Goal: Transaction & Acquisition: Purchase product/service

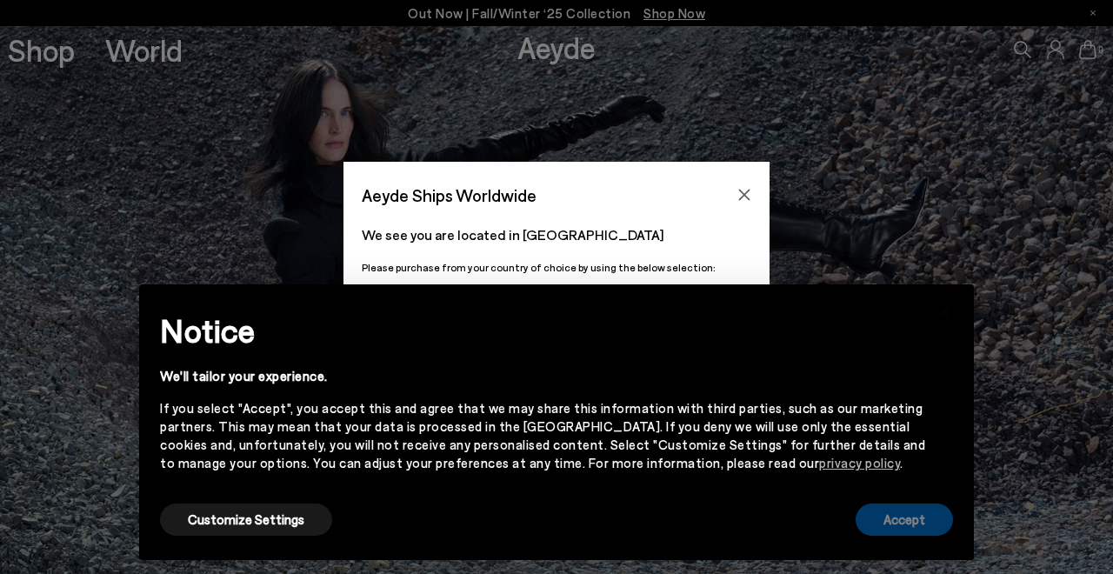
click at [902, 509] on button "Accept" at bounding box center [904, 520] width 97 height 32
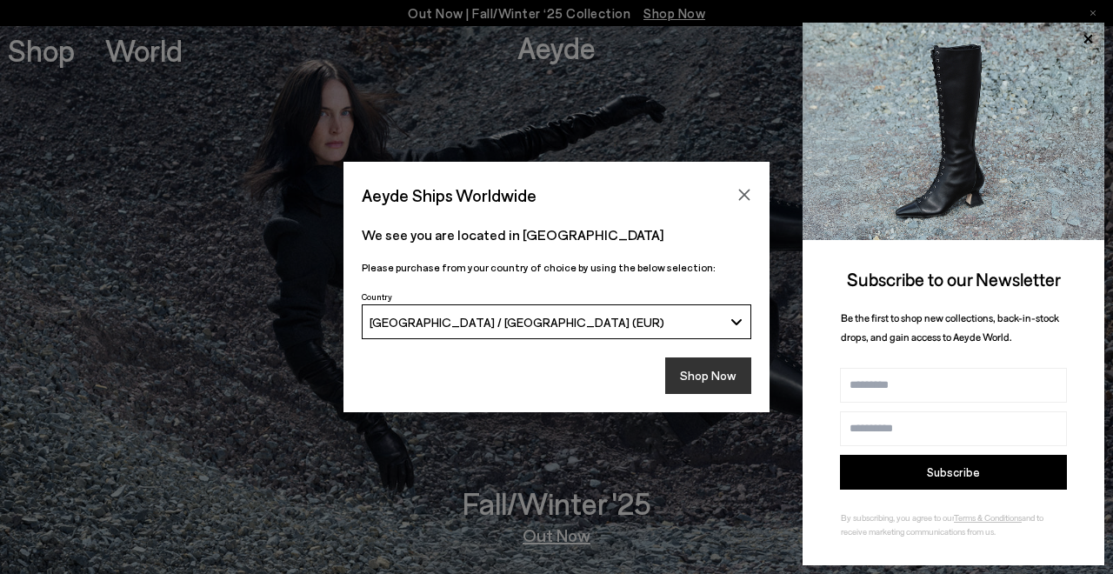
click at [695, 378] on button "Shop Now" at bounding box center [708, 375] width 86 height 37
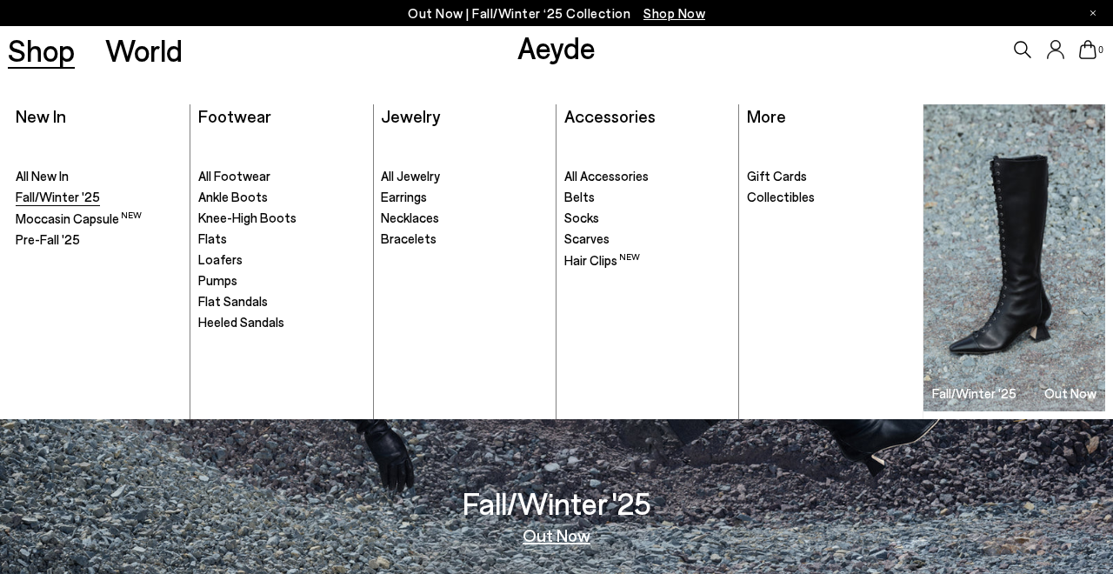
click at [77, 198] on span "Fall/Winter '25" at bounding box center [58, 197] width 84 height 16
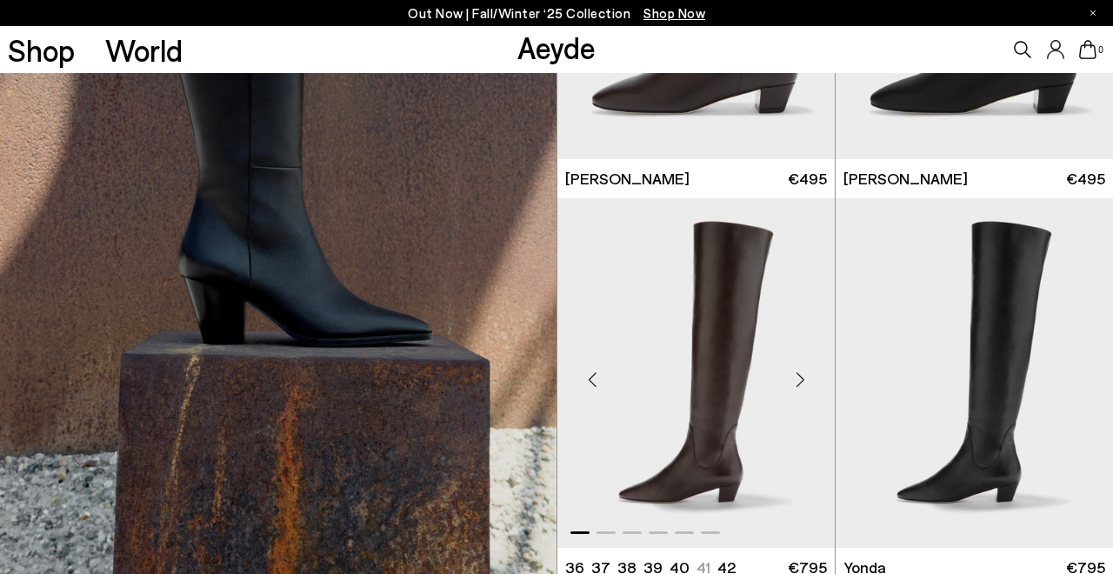
scroll to position [7586, 0]
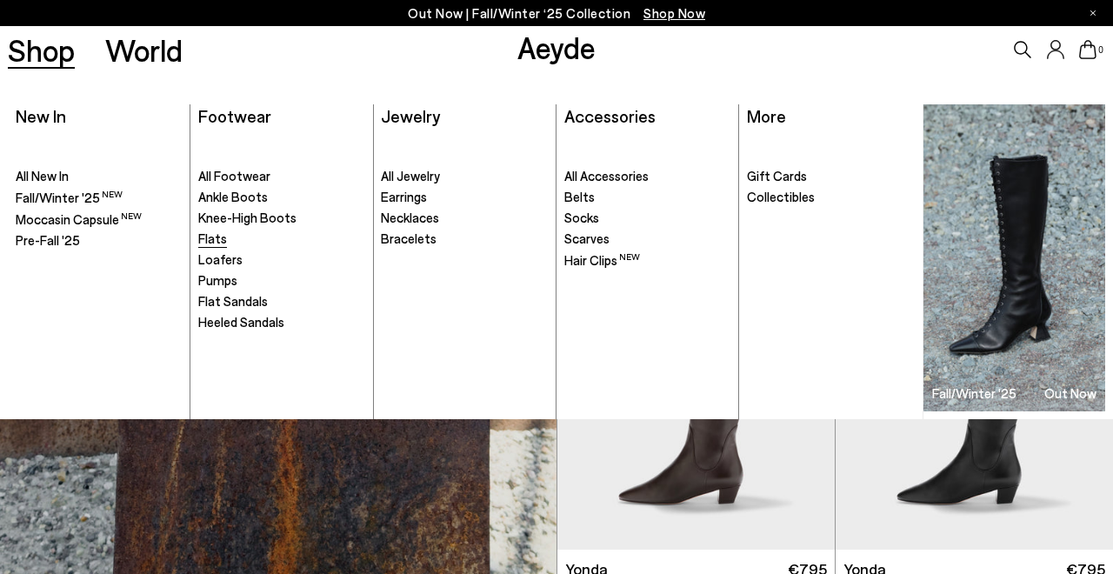
click at [209, 241] on span "Flats" at bounding box center [212, 238] width 29 height 16
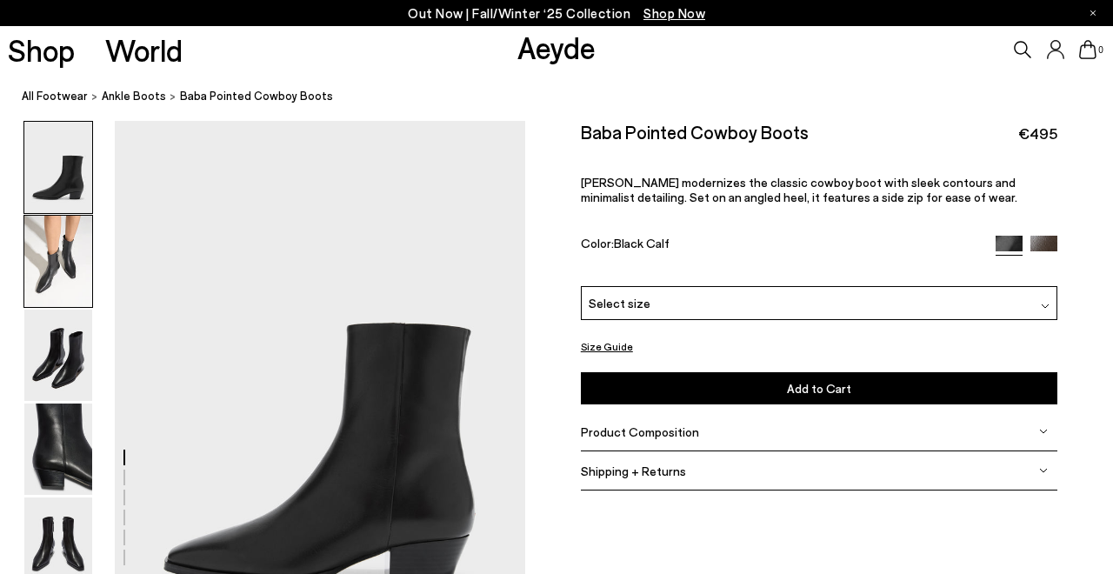
click at [63, 256] on img at bounding box center [58, 261] width 68 height 91
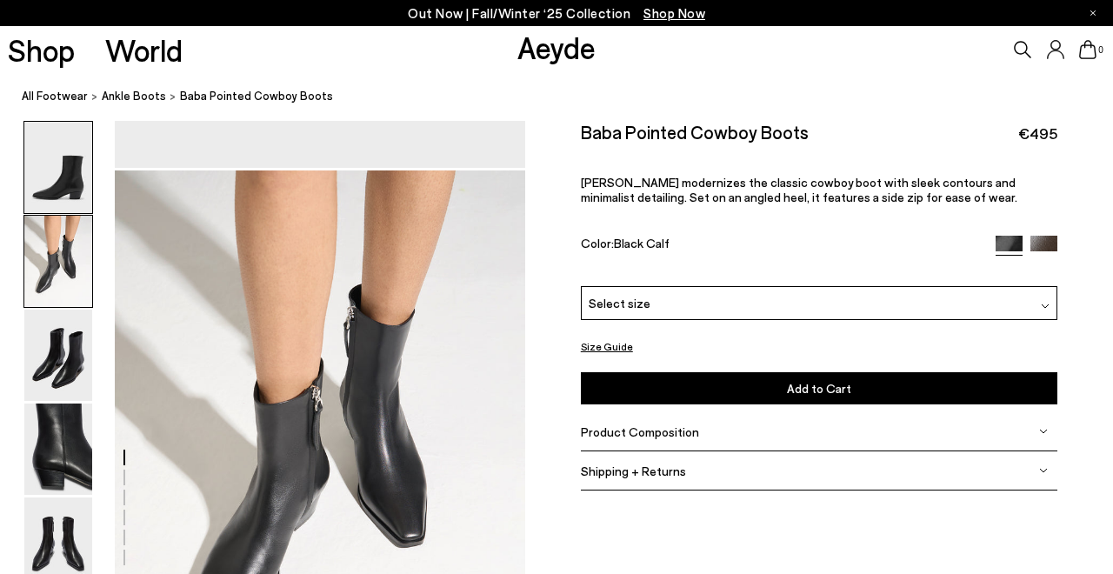
scroll to position [551, 0]
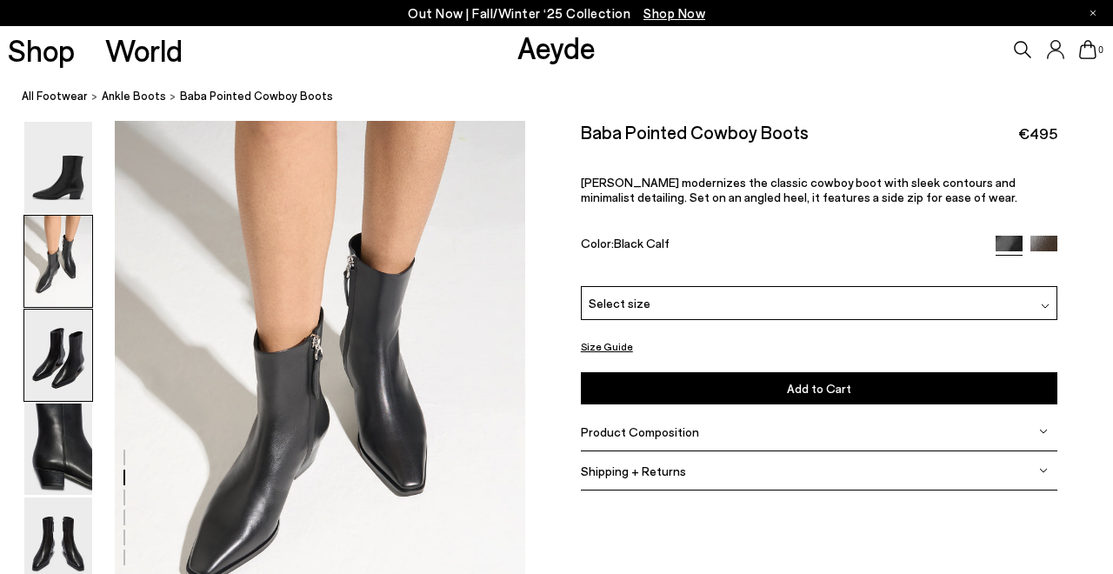
click at [50, 330] on img at bounding box center [58, 355] width 68 height 91
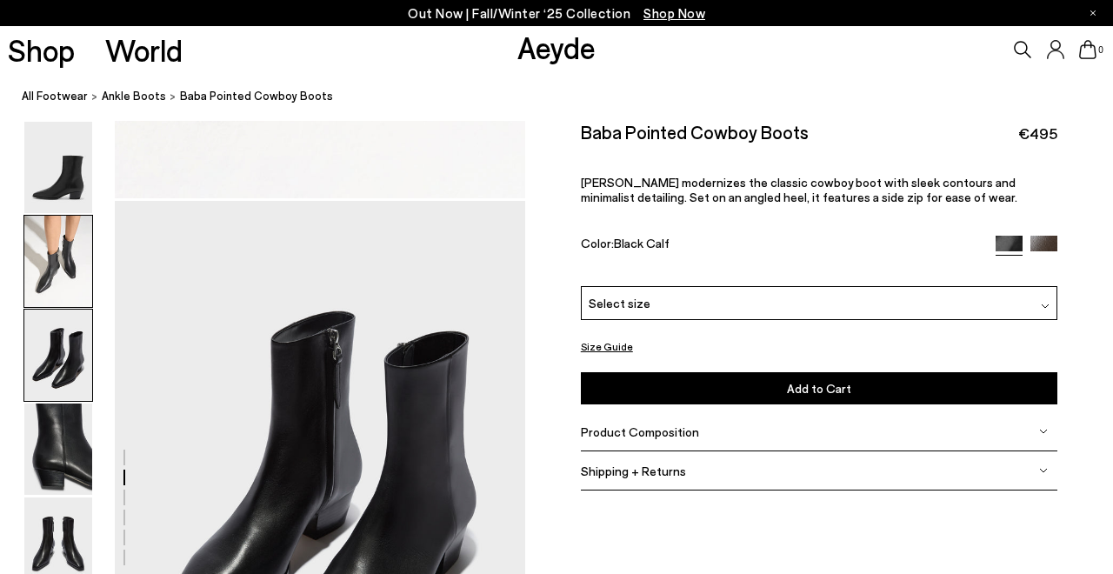
scroll to position [1101, 0]
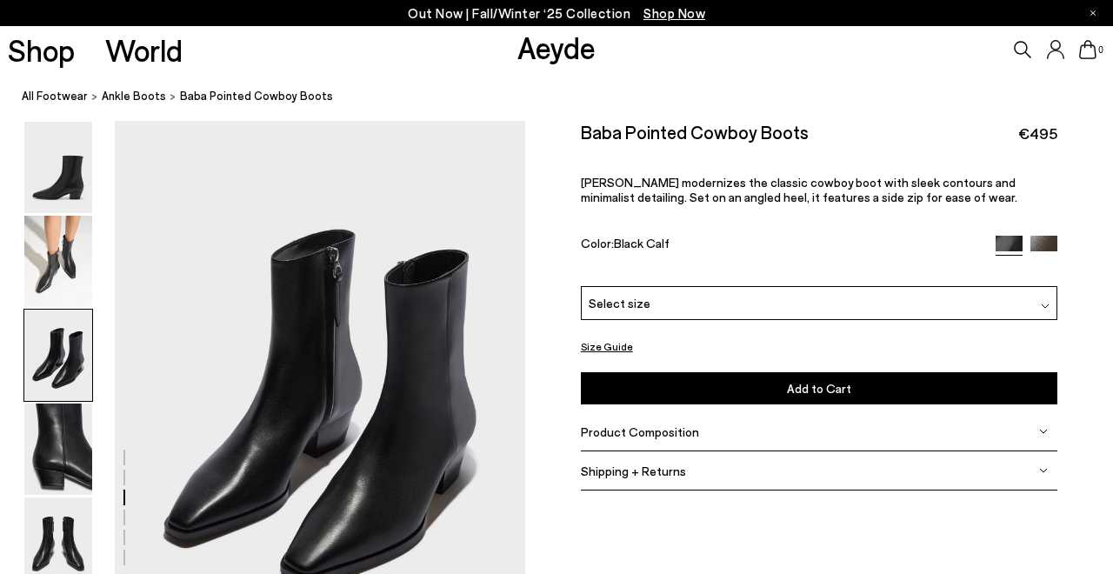
click at [46, 392] on img at bounding box center [58, 355] width 68 height 91
click at [44, 454] on img at bounding box center [58, 449] width 68 height 91
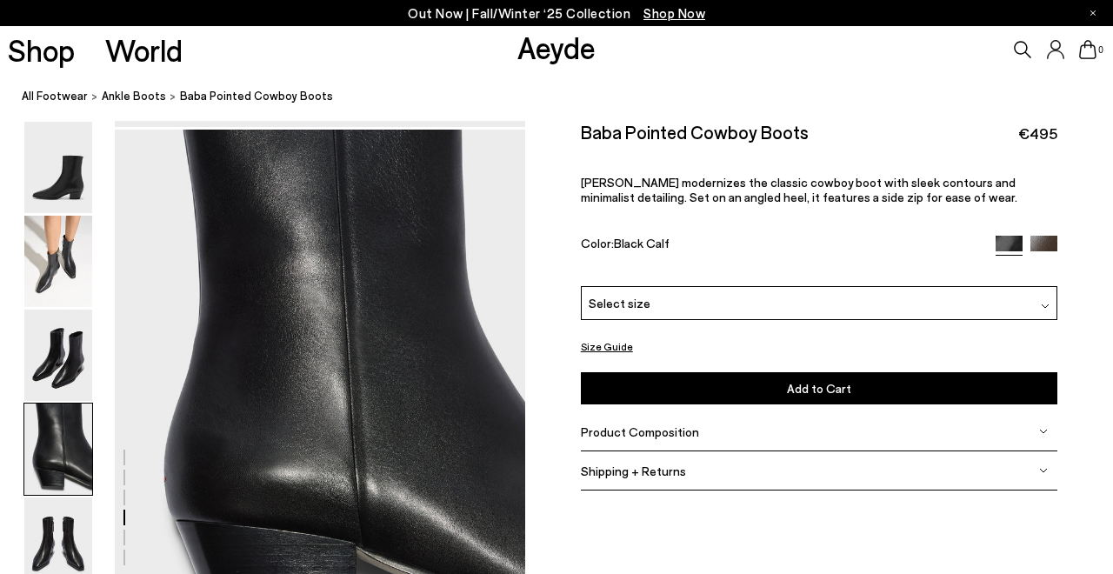
scroll to position [1651, 0]
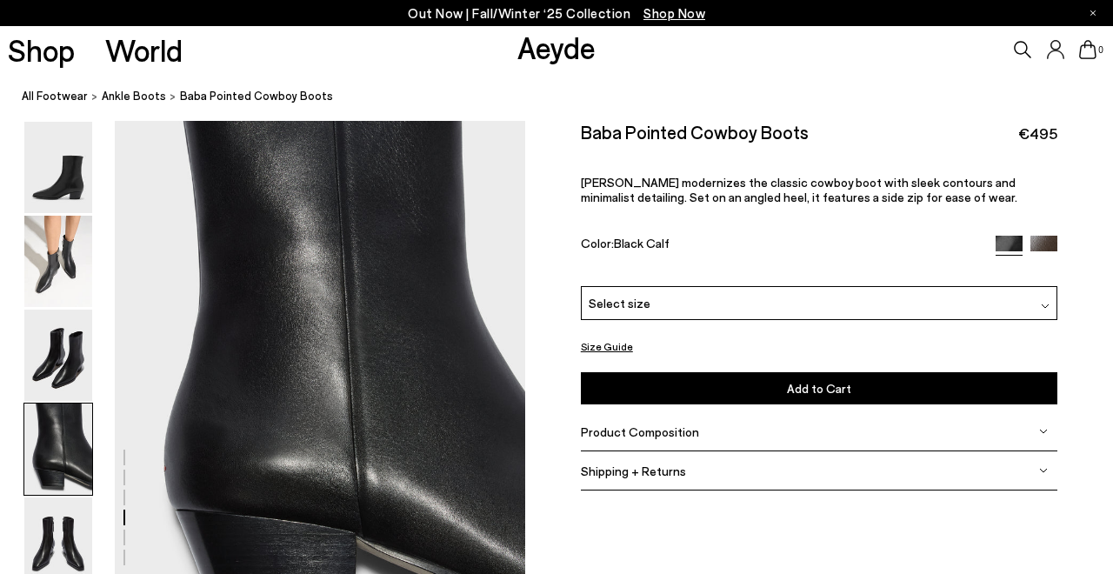
click at [1050, 245] on img at bounding box center [1044, 249] width 27 height 27
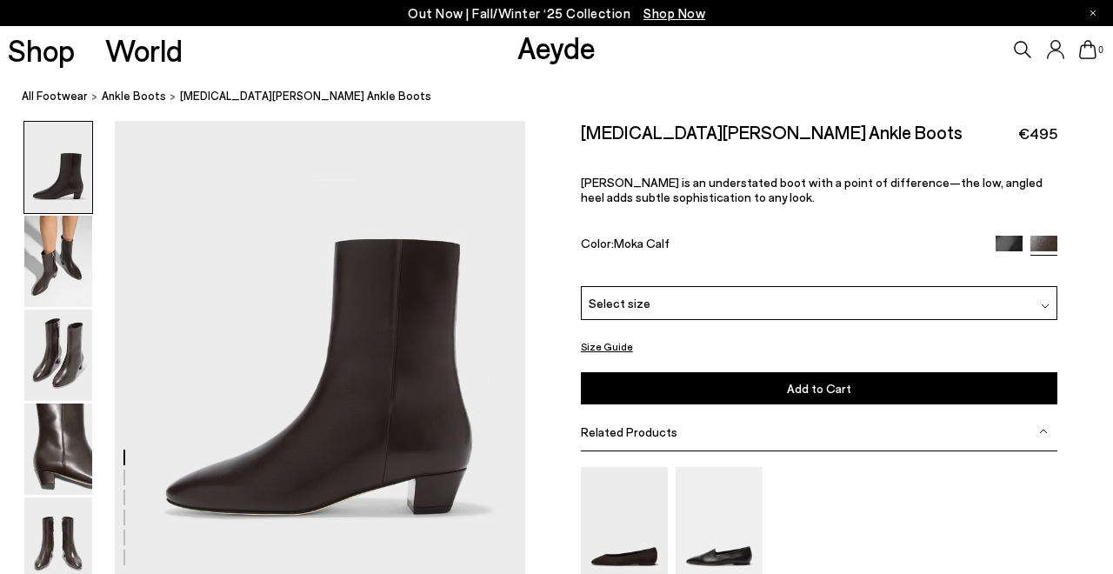
scroll to position [73, 0]
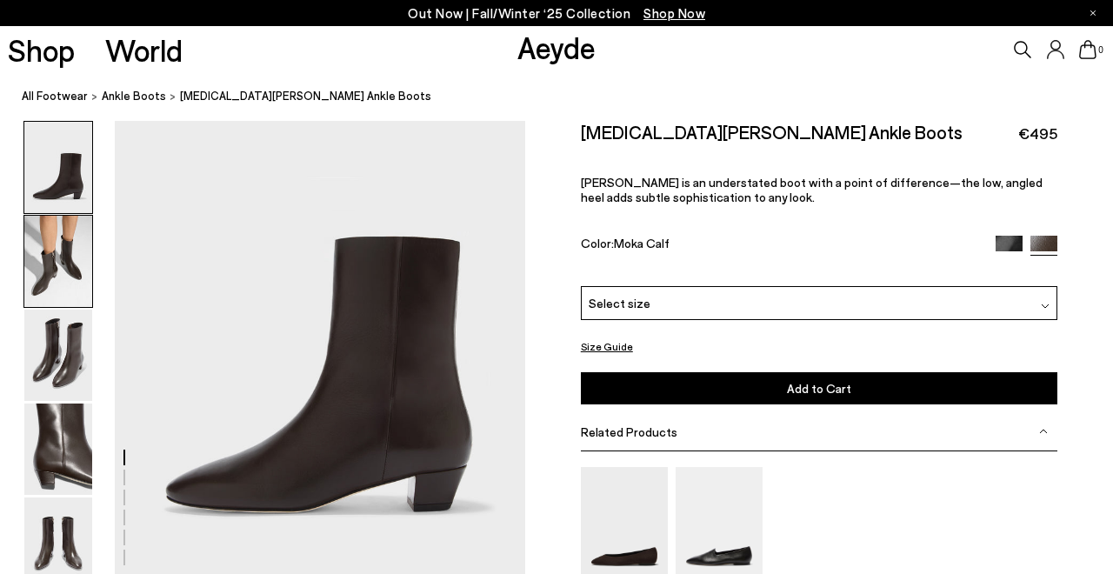
click at [63, 255] on img at bounding box center [58, 261] width 68 height 91
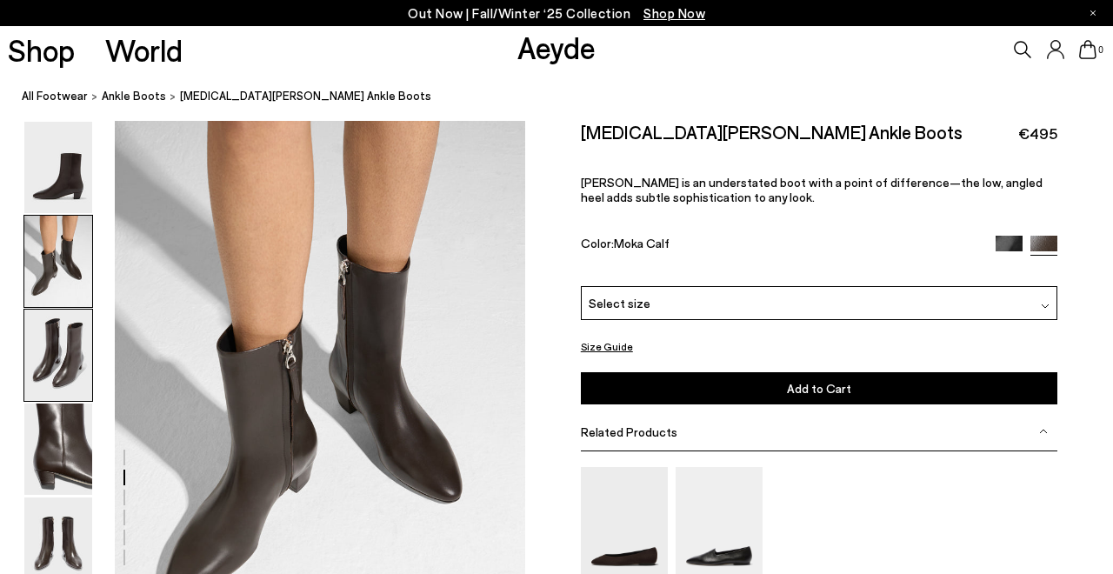
click at [56, 343] on img at bounding box center [58, 355] width 68 height 91
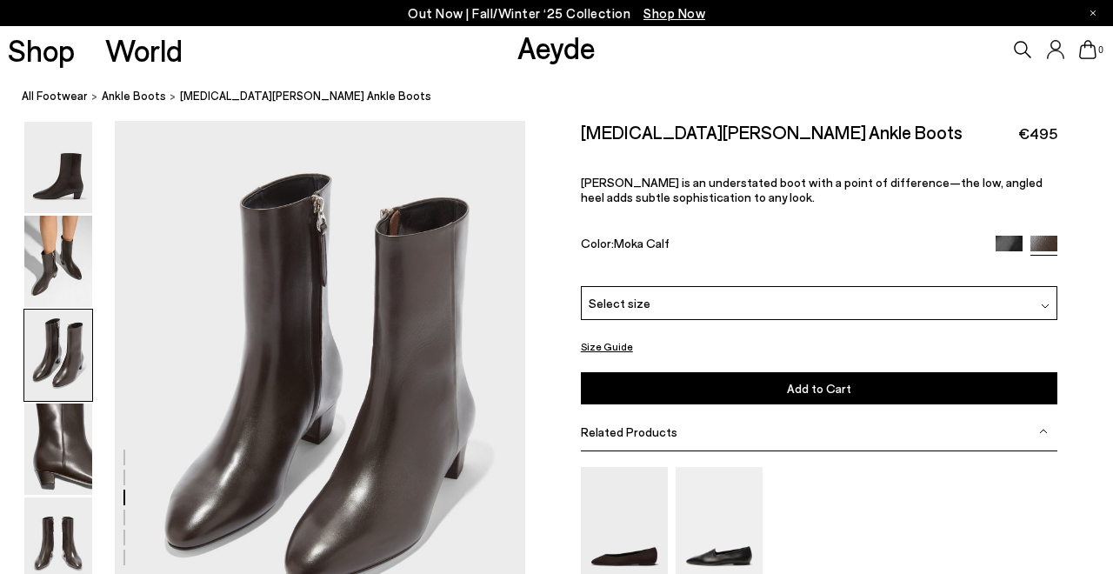
scroll to position [1101, 0]
click at [659, 300] on div "Select size" at bounding box center [819, 303] width 477 height 34
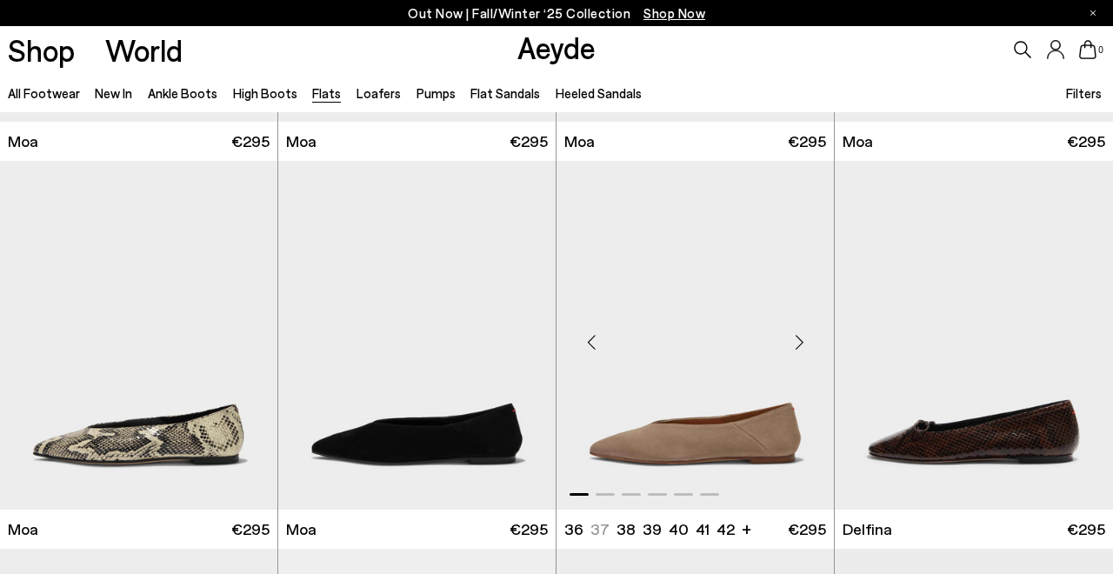
scroll to position [2928, 0]
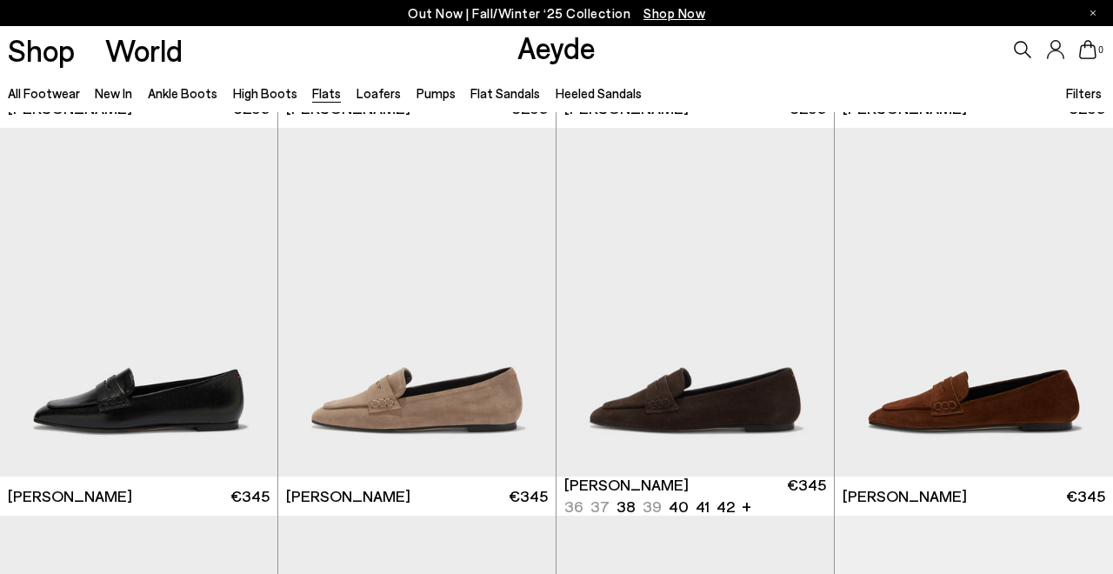
scroll to position [5769, 0]
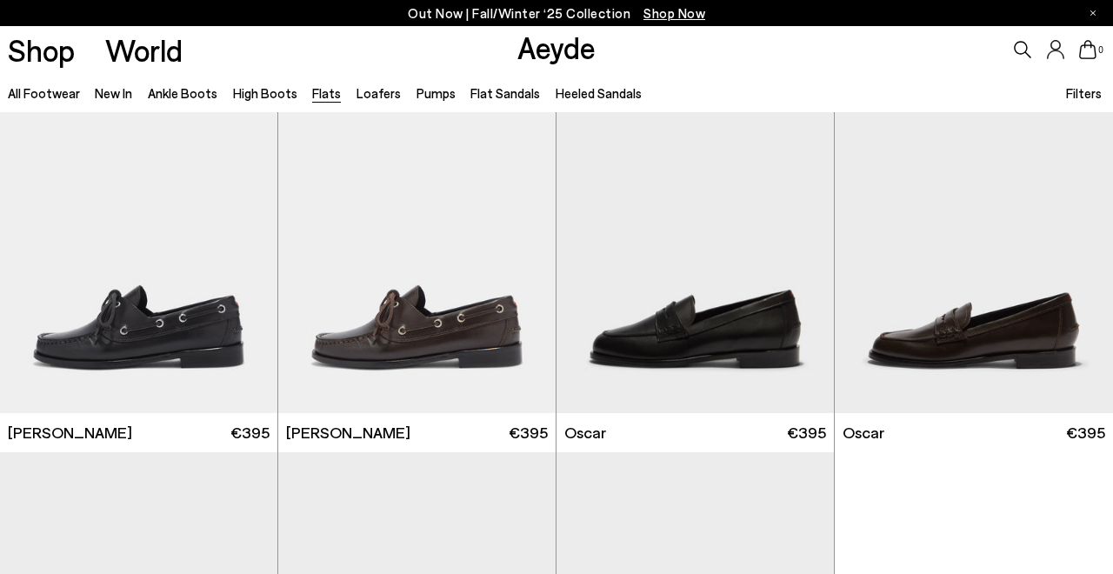
scroll to position [7475, 0]
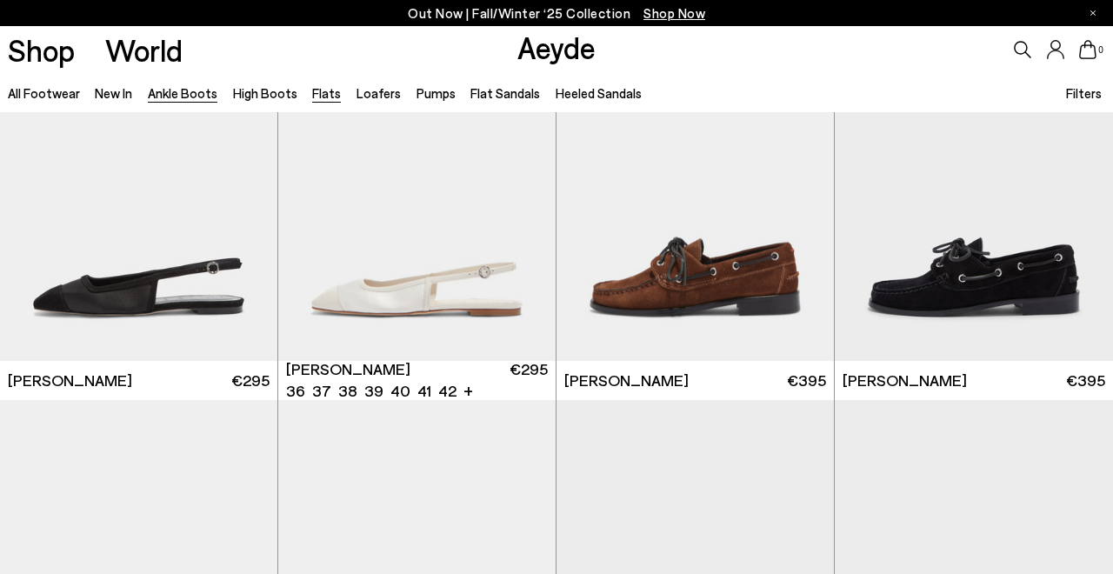
click at [186, 94] on link "Ankle Boots" at bounding box center [183, 93] width 70 height 16
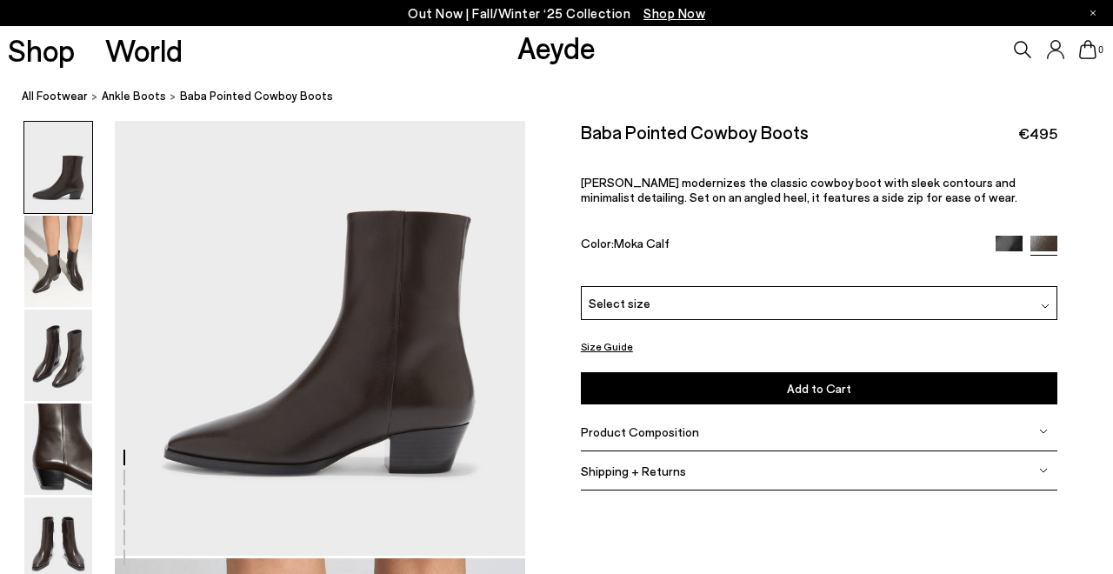
scroll to position [113, 0]
click at [631, 307] on span "Select size" at bounding box center [620, 303] width 62 height 18
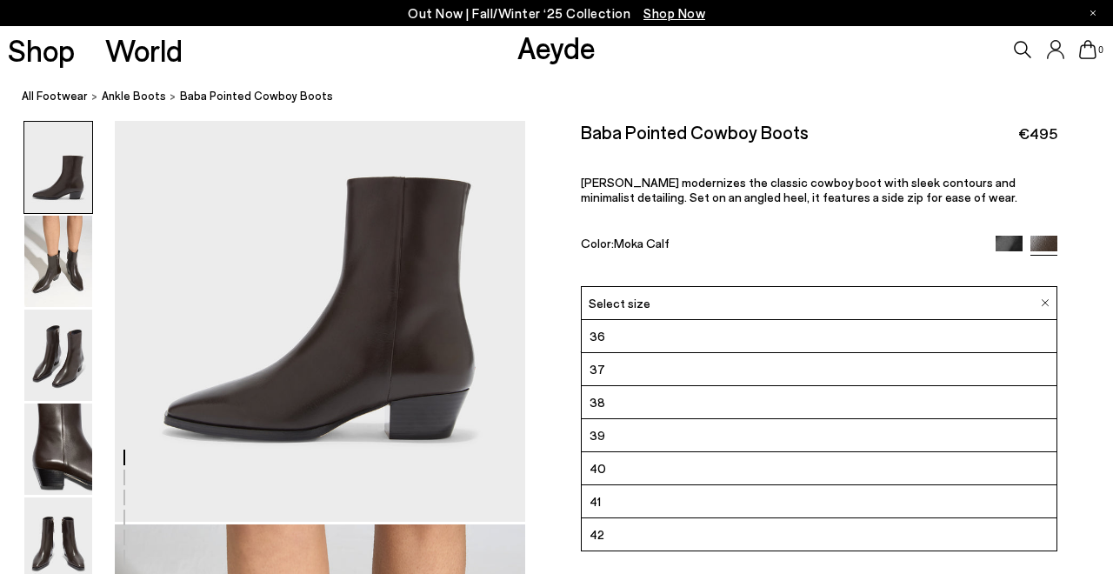
scroll to position [148, 0]
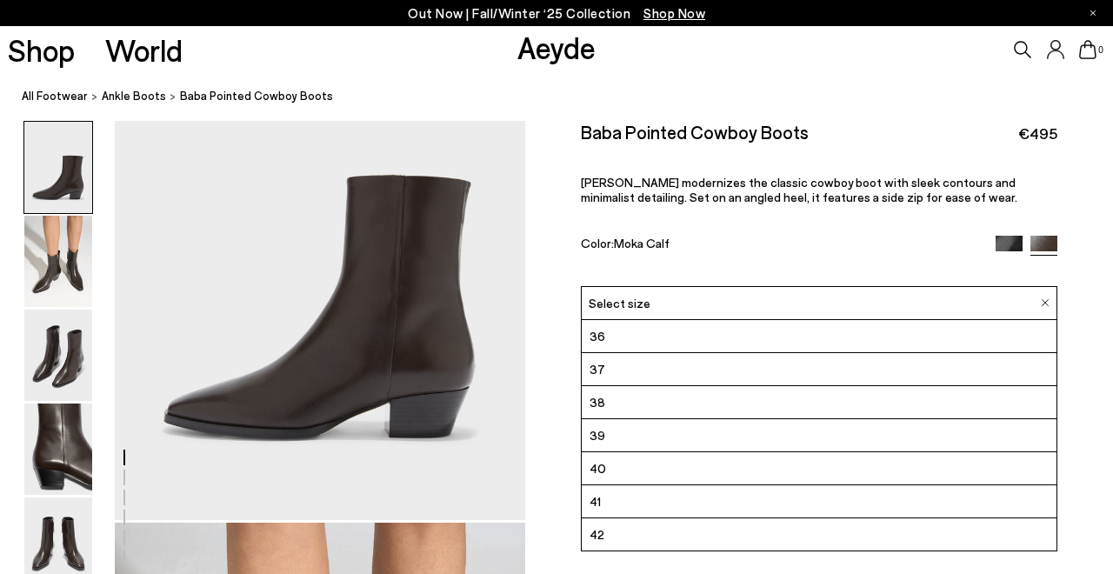
click at [638, 276] on div "Baba Pointed Cowboy Boots €495 [PERSON_NAME] modernizes the classic cowboy boot…" at bounding box center [819, 203] width 477 height 165
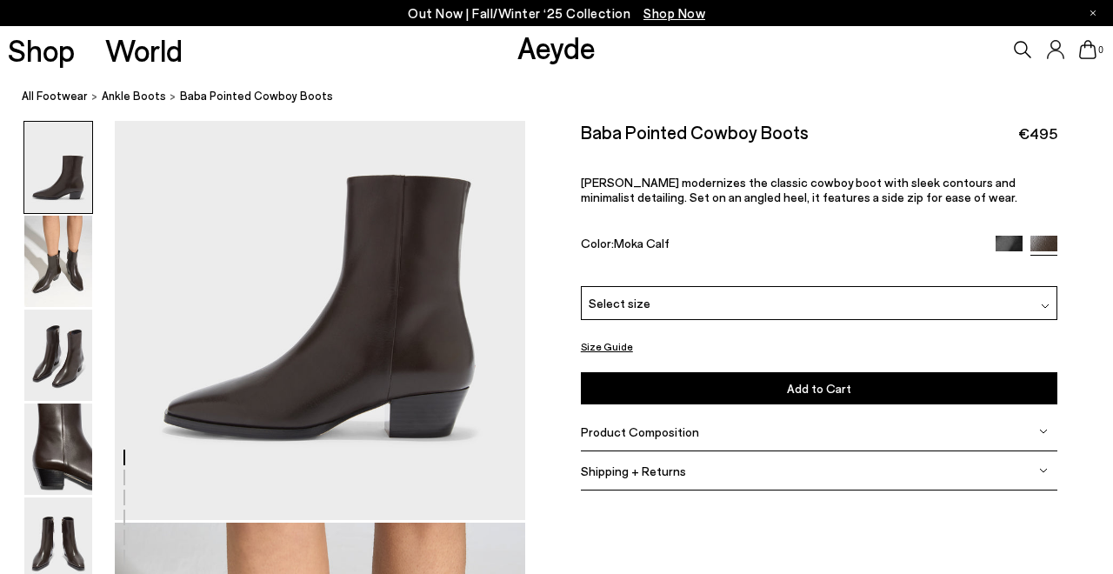
click at [610, 340] on button "Size Guide" at bounding box center [607, 347] width 52 height 22
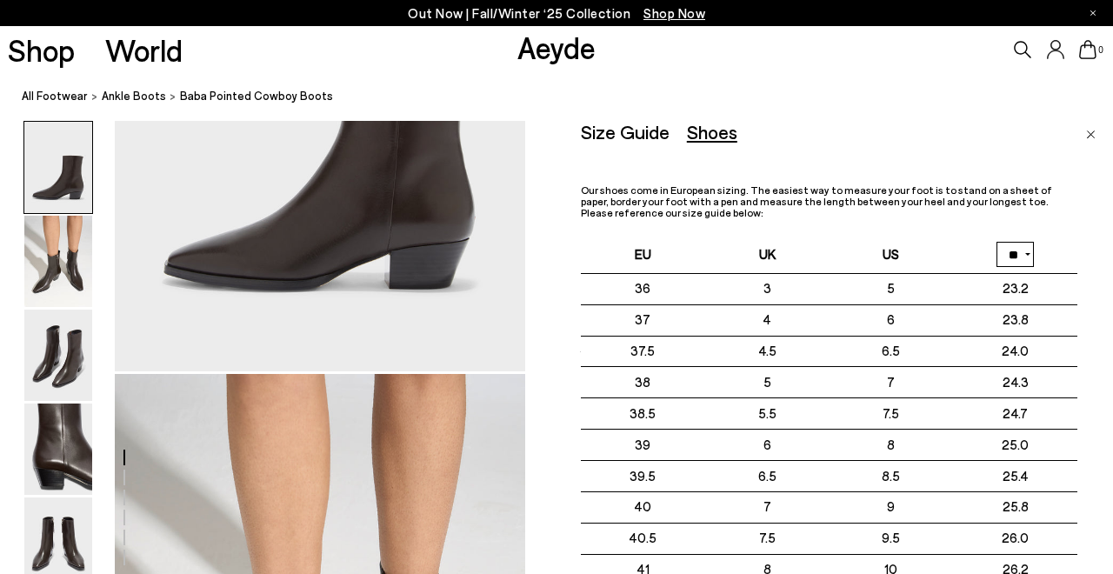
scroll to position [293, 0]
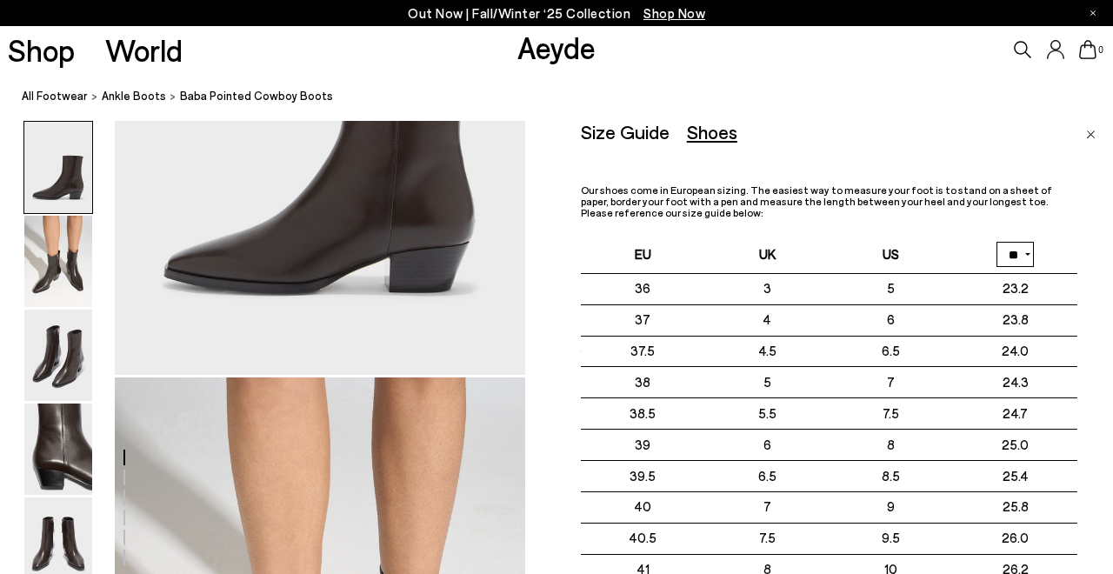
click at [1091, 128] on link "Close" at bounding box center [1091, 131] width 10 height 21
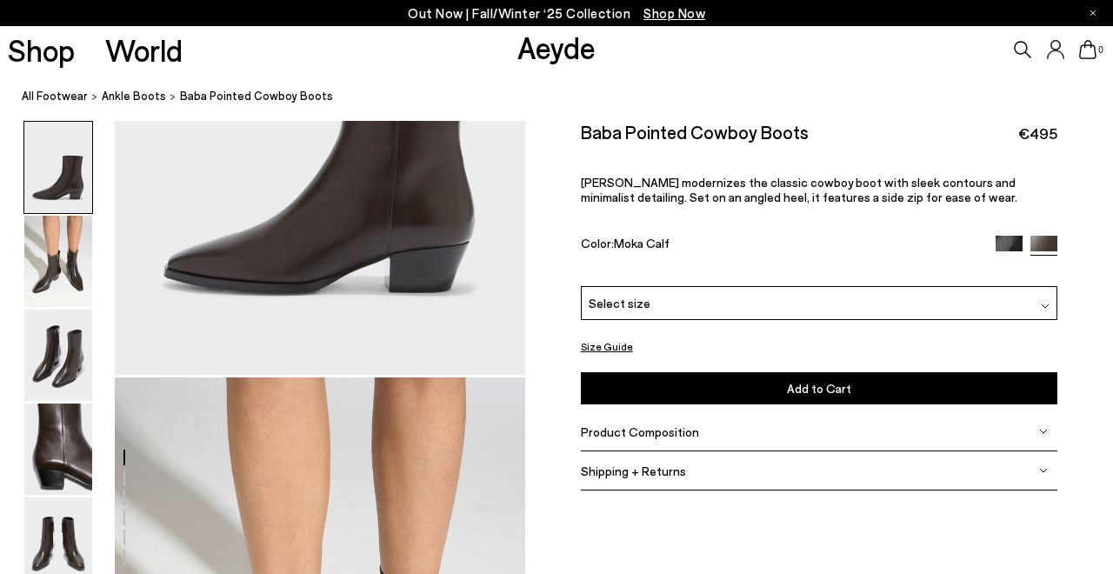
click at [770, 304] on div "Select size" at bounding box center [819, 303] width 477 height 34
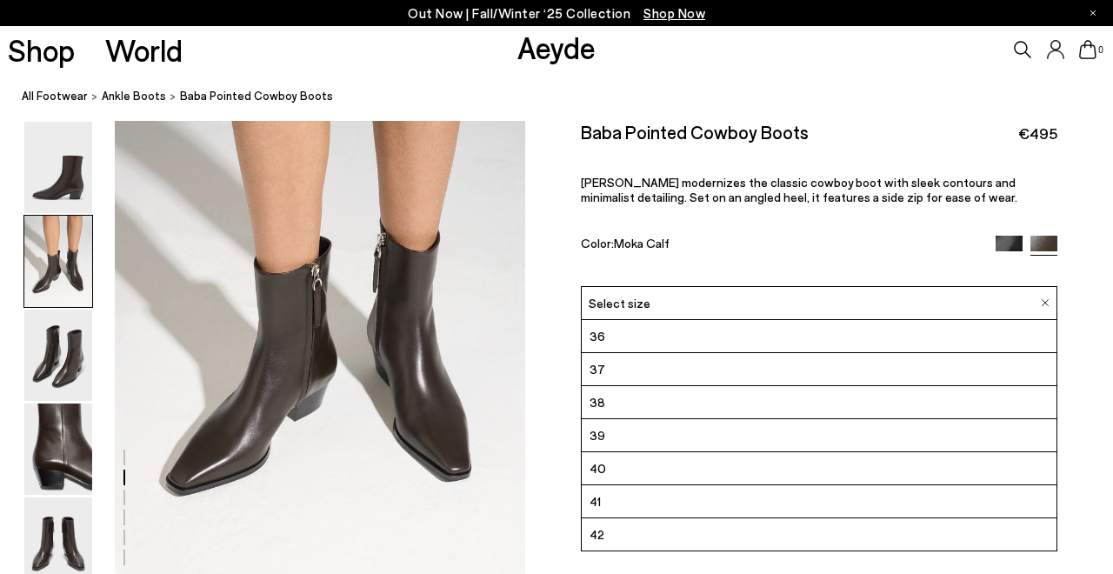
scroll to position [651, 0]
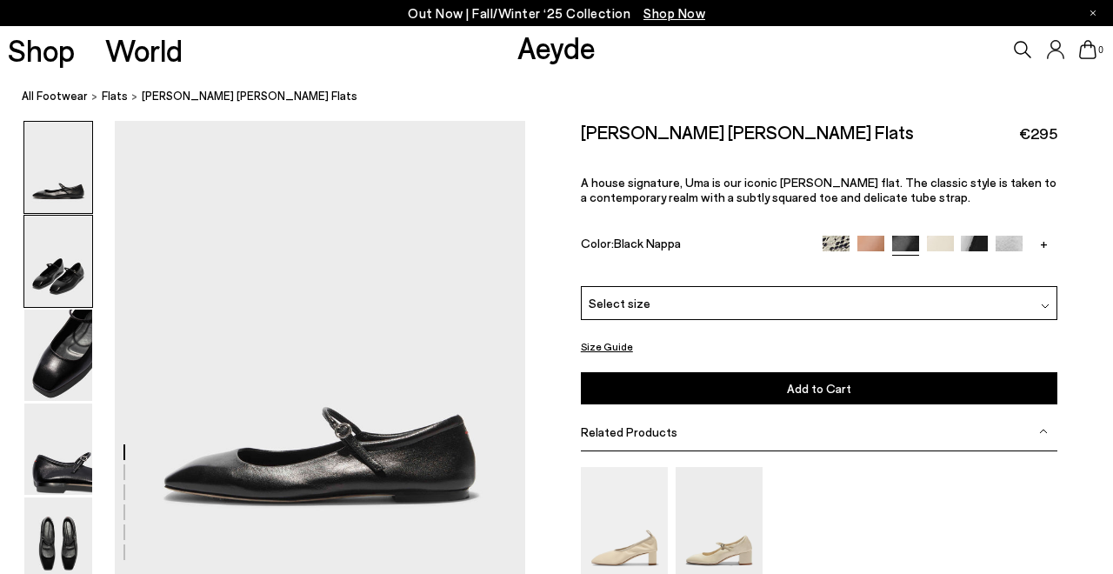
click at [54, 253] on img at bounding box center [58, 261] width 68 height 91
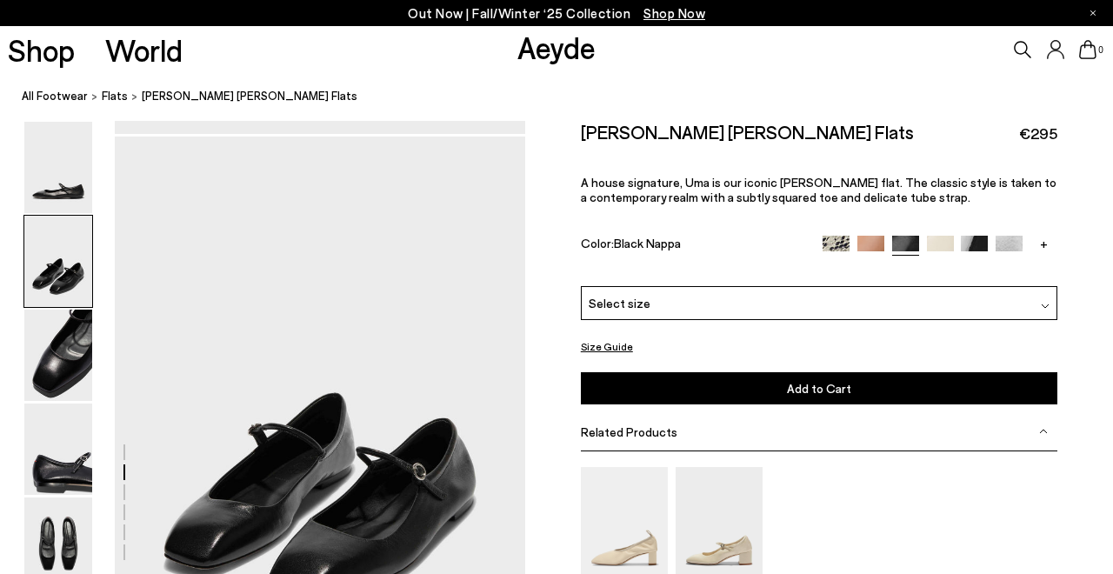
scroll to position [457, 0]
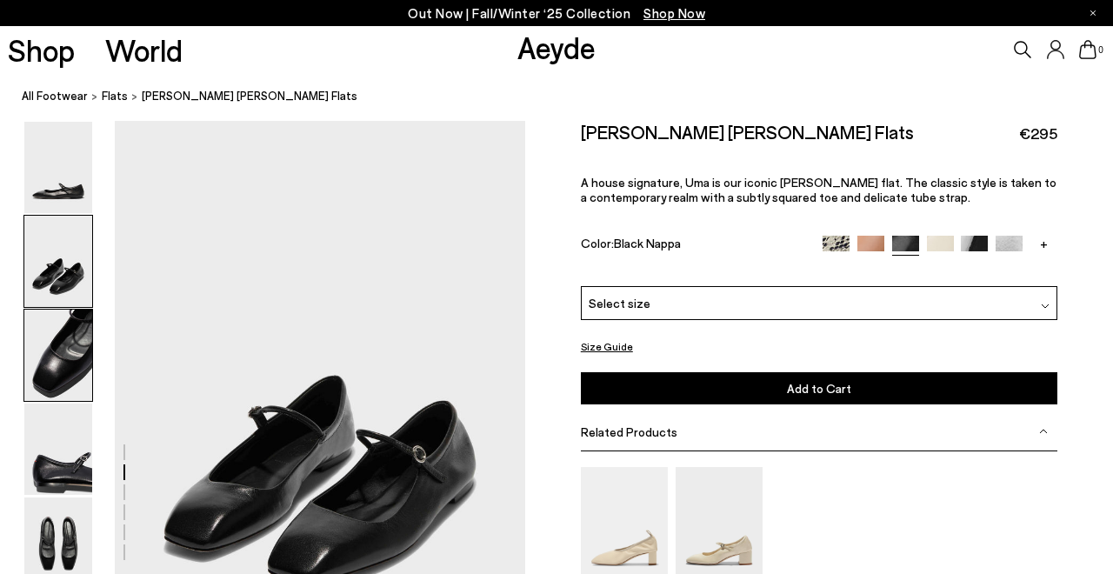
click at [48, 370] on img at bounding box center [58, 355] width 68 height 91
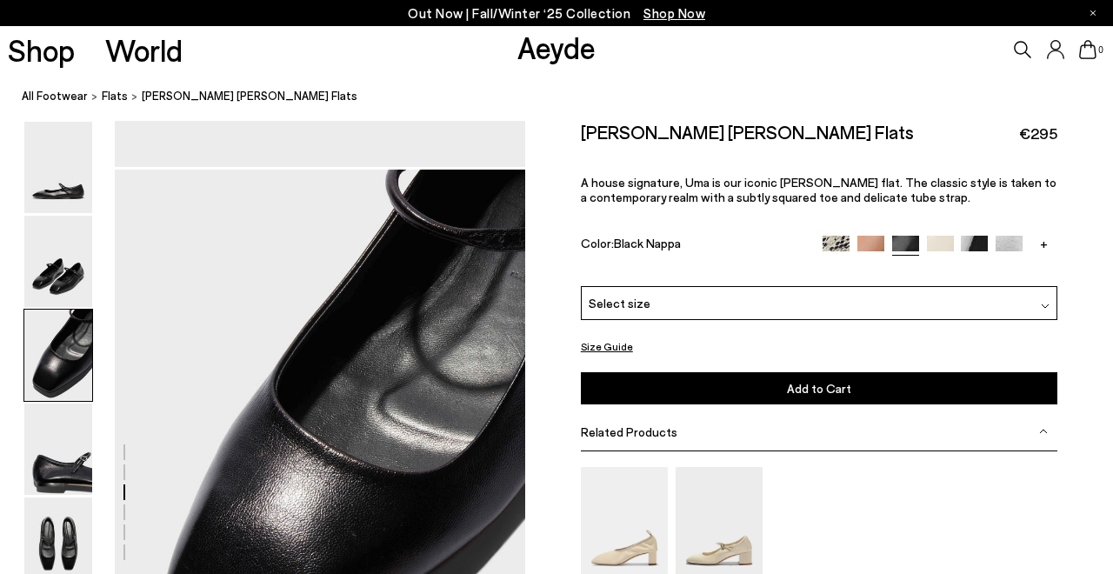
scroll to position [1007, 0]
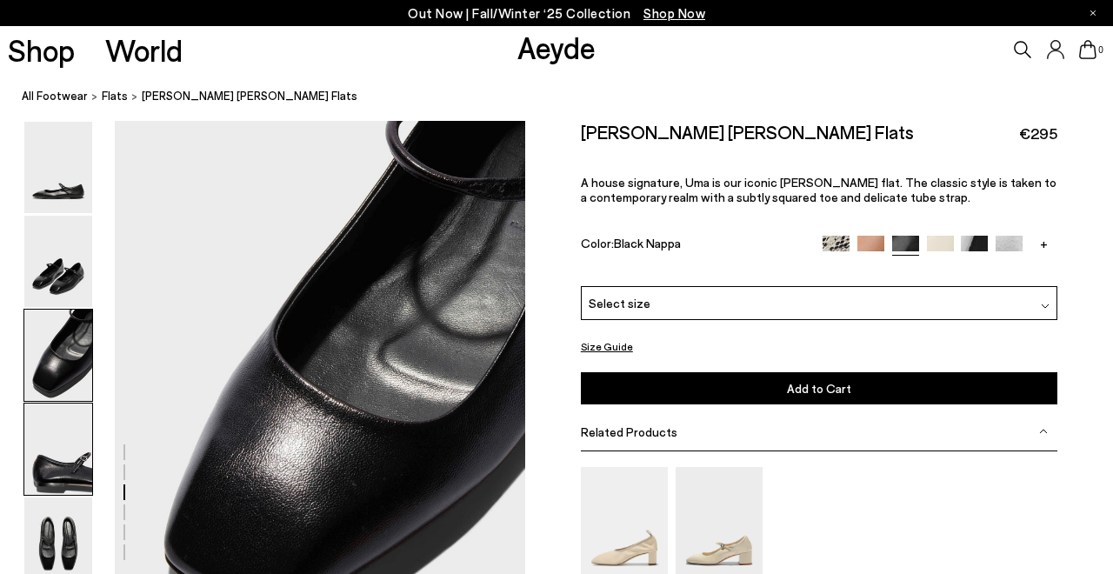
click at [50, 458] on img at bounding box center [58, 449] width 68 height 91
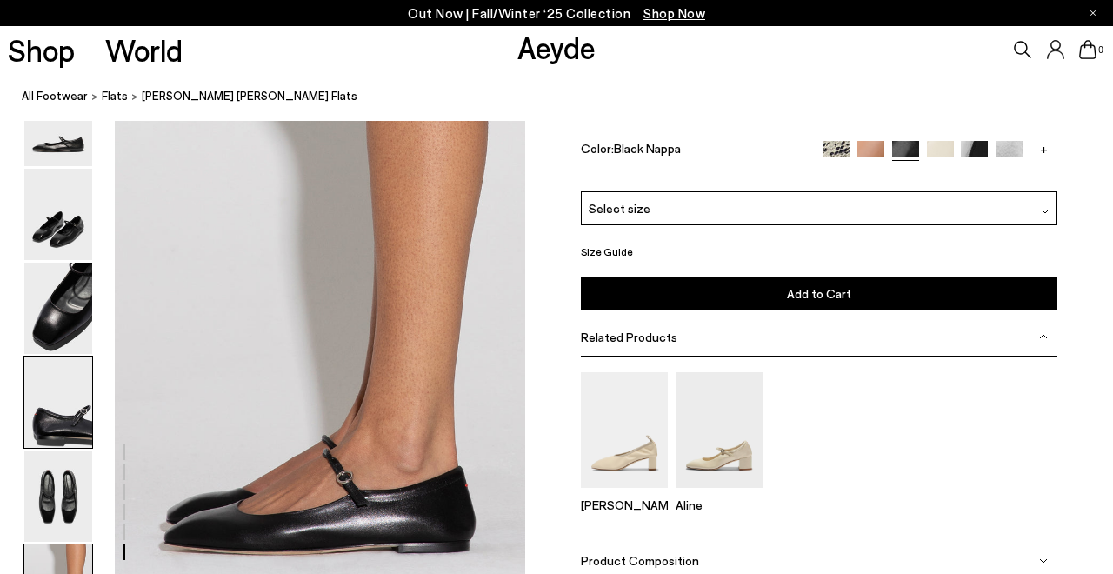
scroll to position [2730, 0]
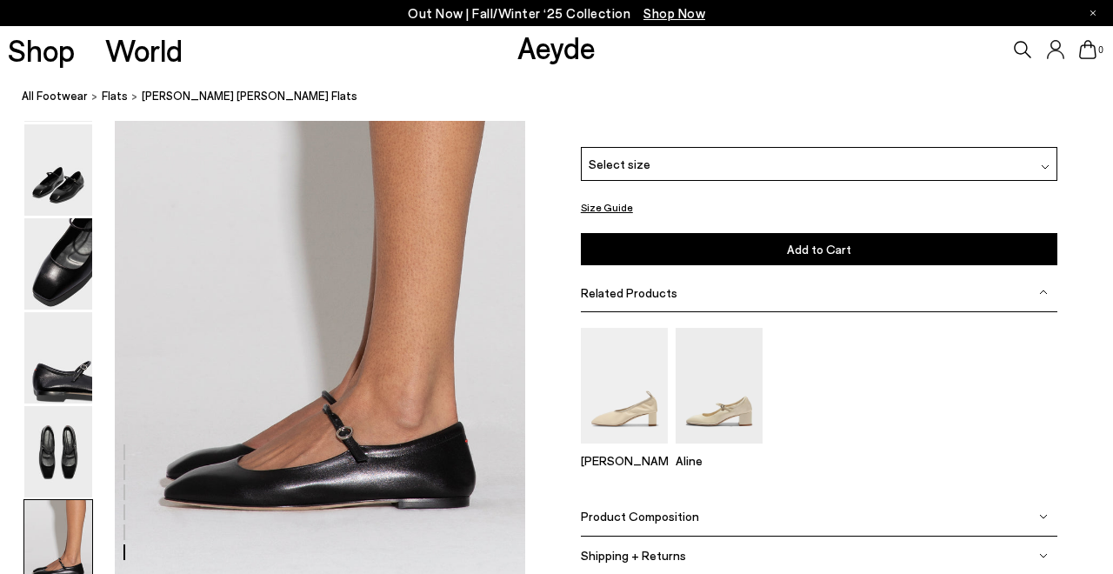
click at [63, 520] on img at bounding box center [58, 545] width 68 height 91
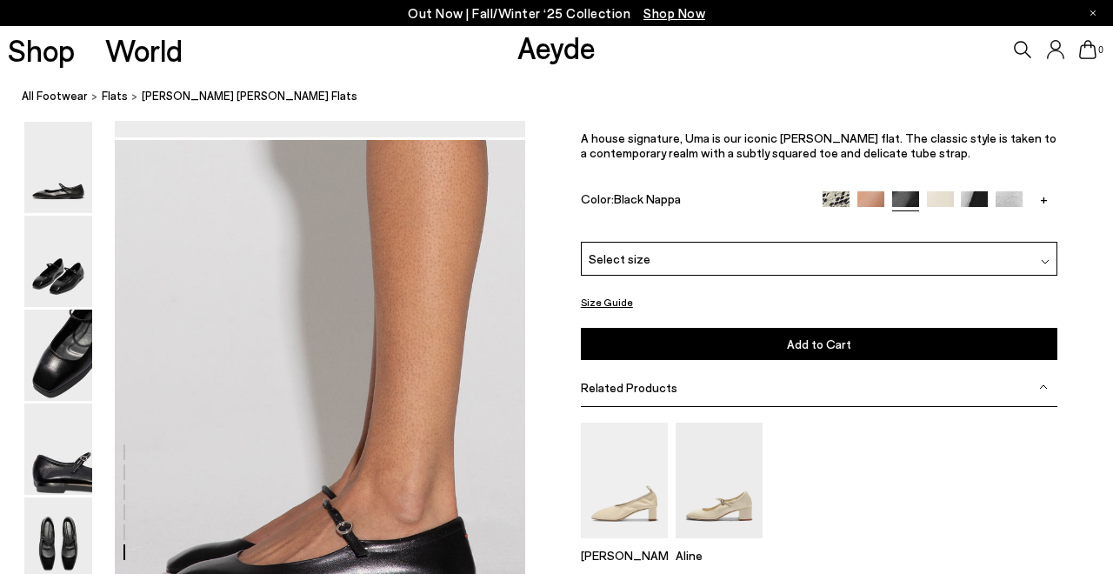
scroll to position [2632, 0]
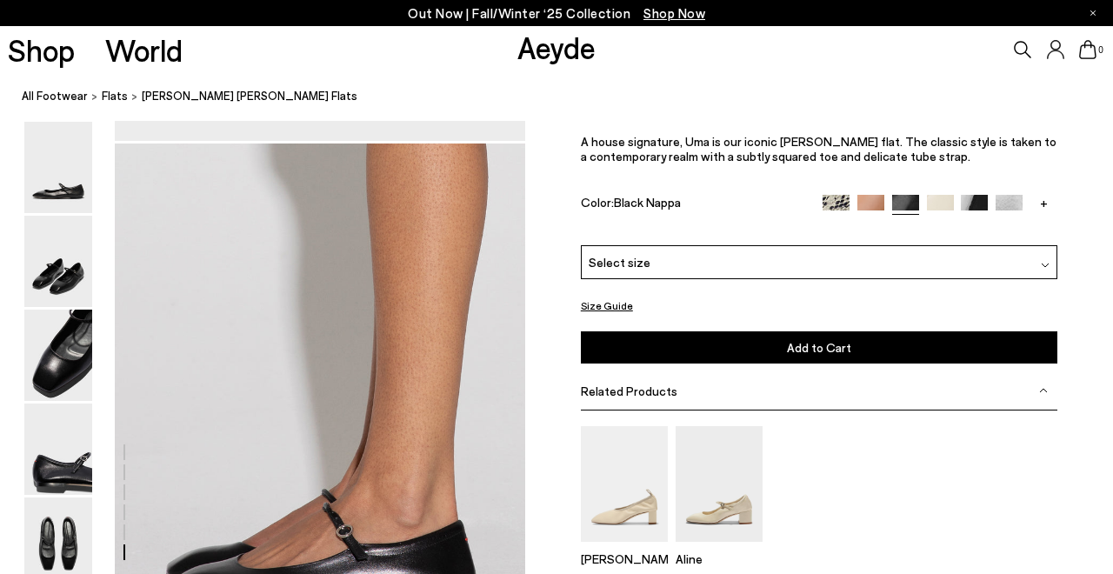
click at [673, 257] on div "Select size" at bounding box center [819, 262] width 477 height 34
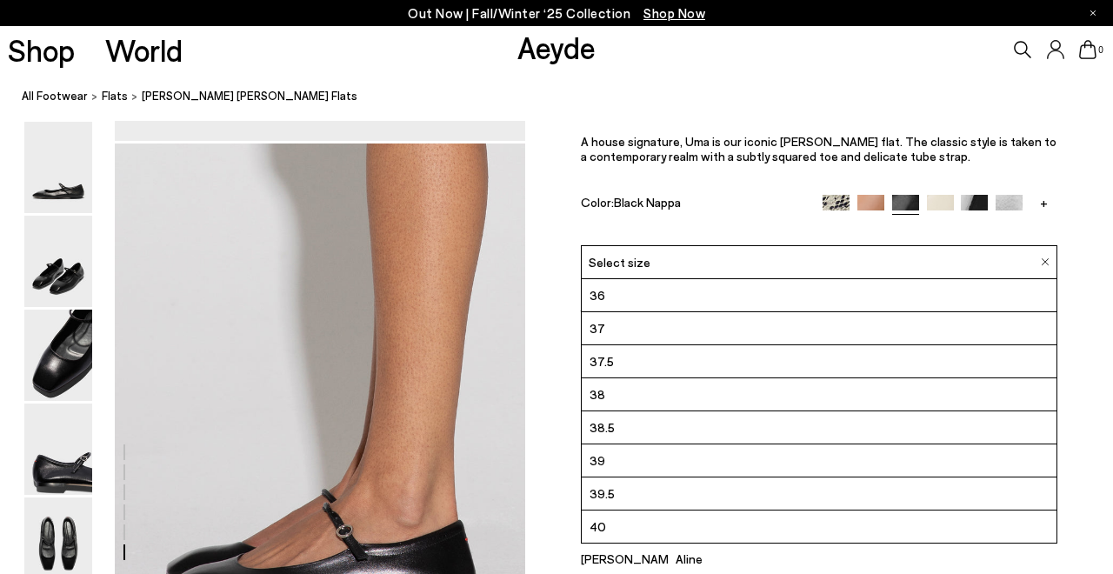
click at [641, 498] on li "39.5" at bounding box center [819, 494] width 475 height 33
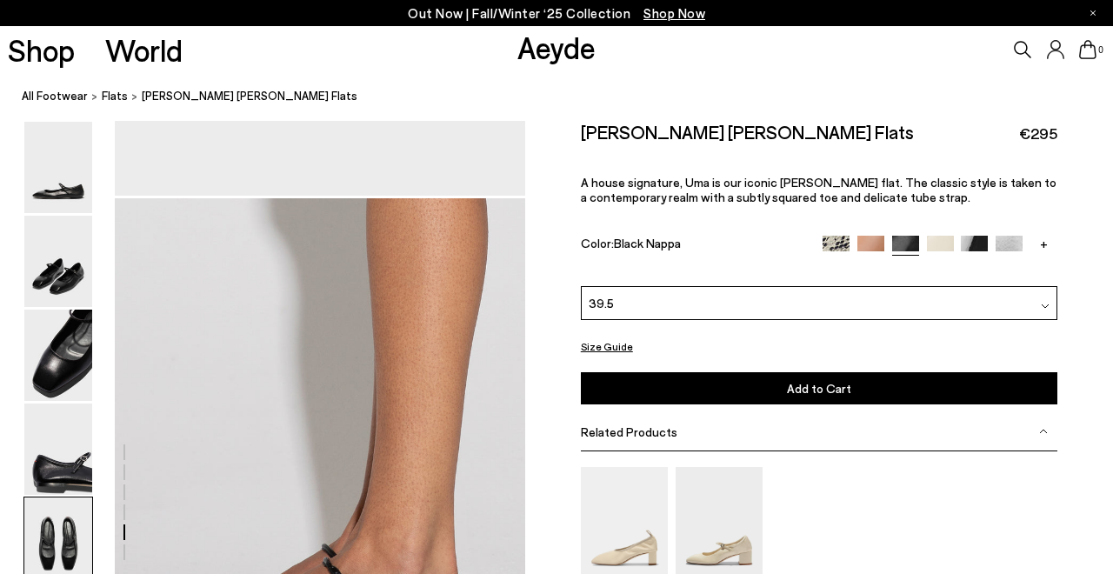
scroll to position [2576, 0]
click at [860, 244] on img at bounding box center [871, 249] width 27 height 27
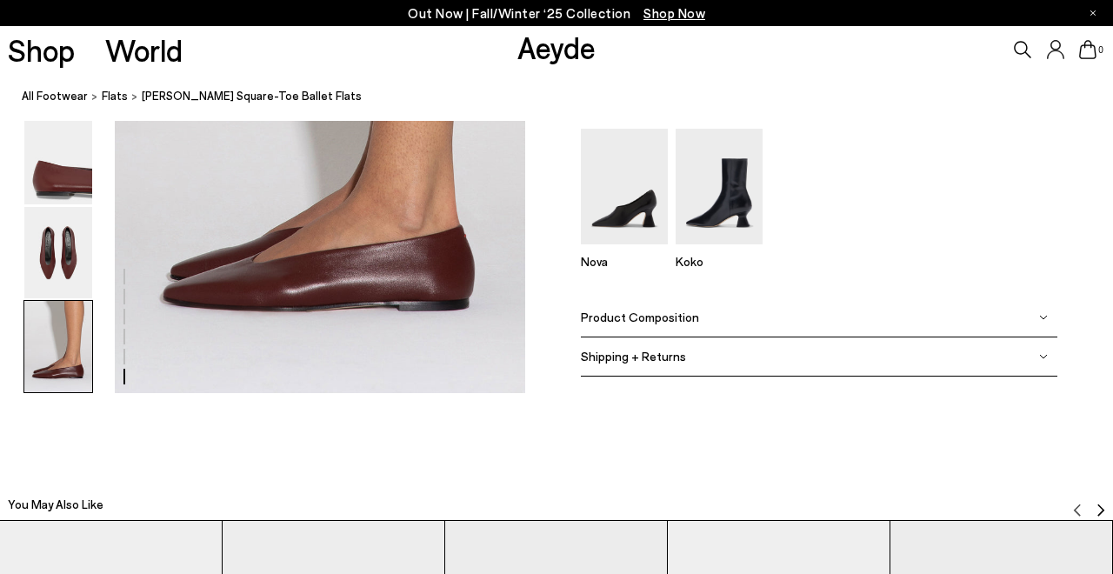
scroll to position [2927, 0]
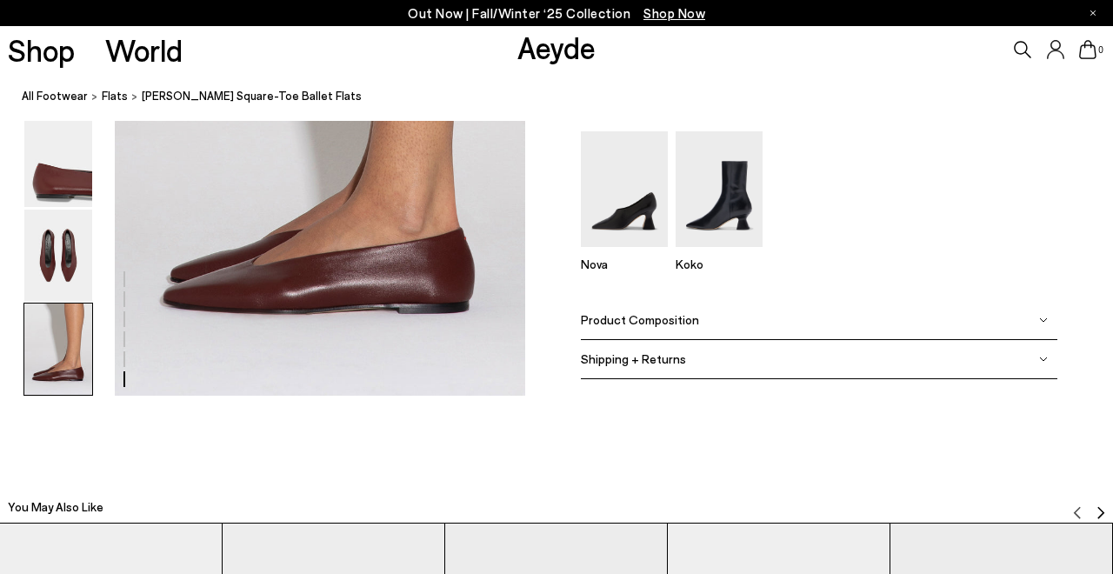
click at [89, 352] on img at bounding box center [58, 349] width 68 height 91
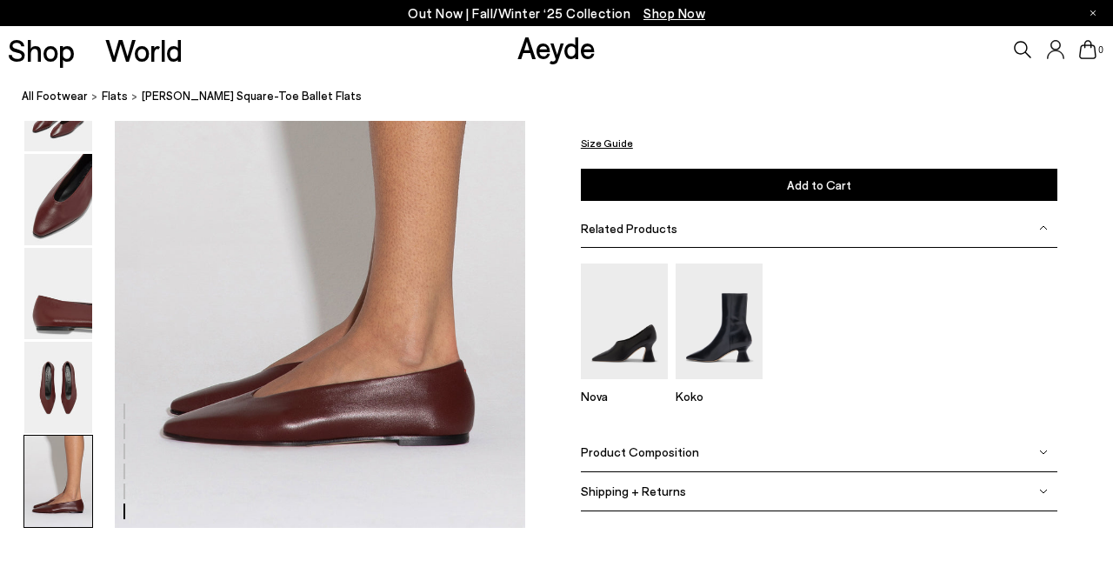
scroll to position [2775, 0]
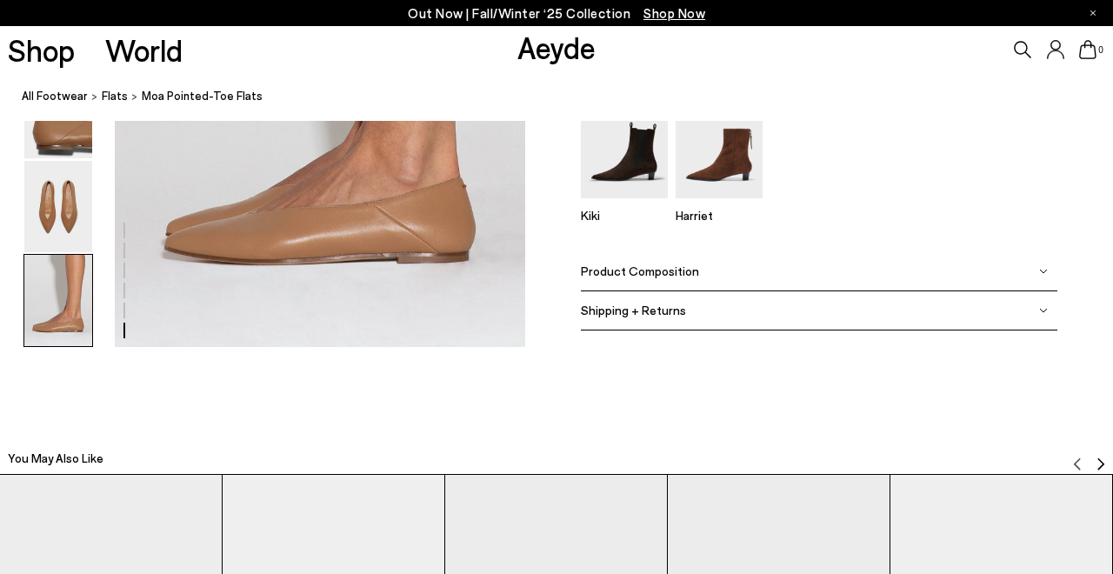
scroll to position [2975, 0]
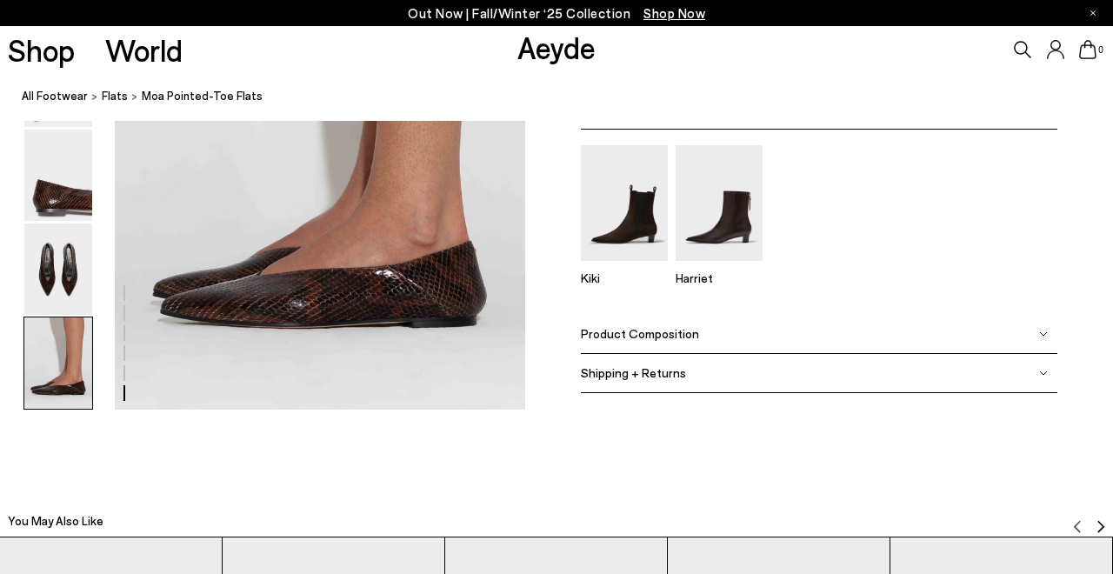
scroll to position [2918, 0]
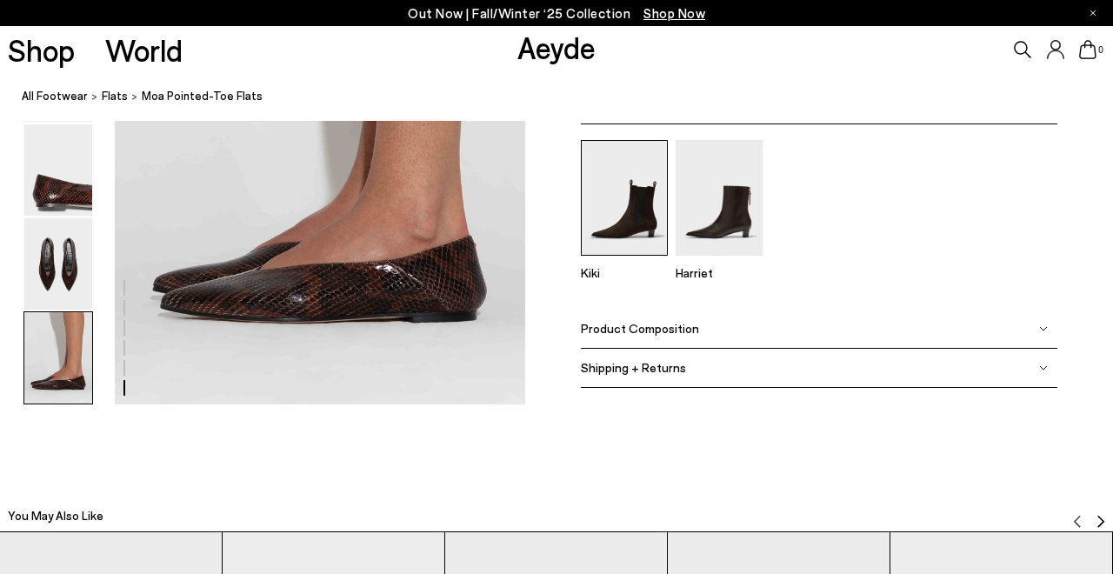
click at [634, 181] on img at bounding box center [624, 197] width 87 height 116
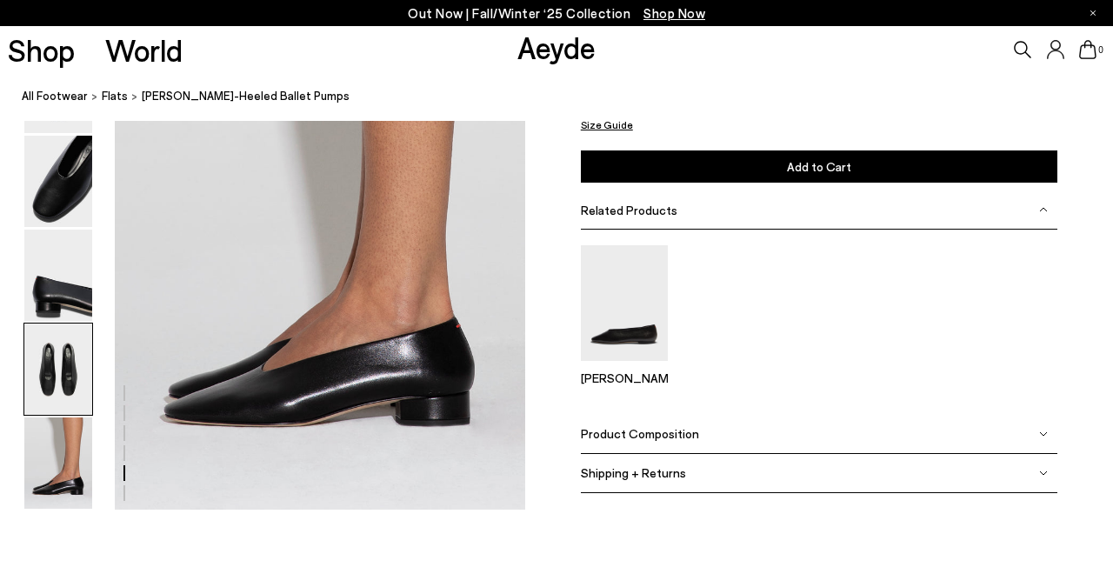
scroll to position [2876, 0]
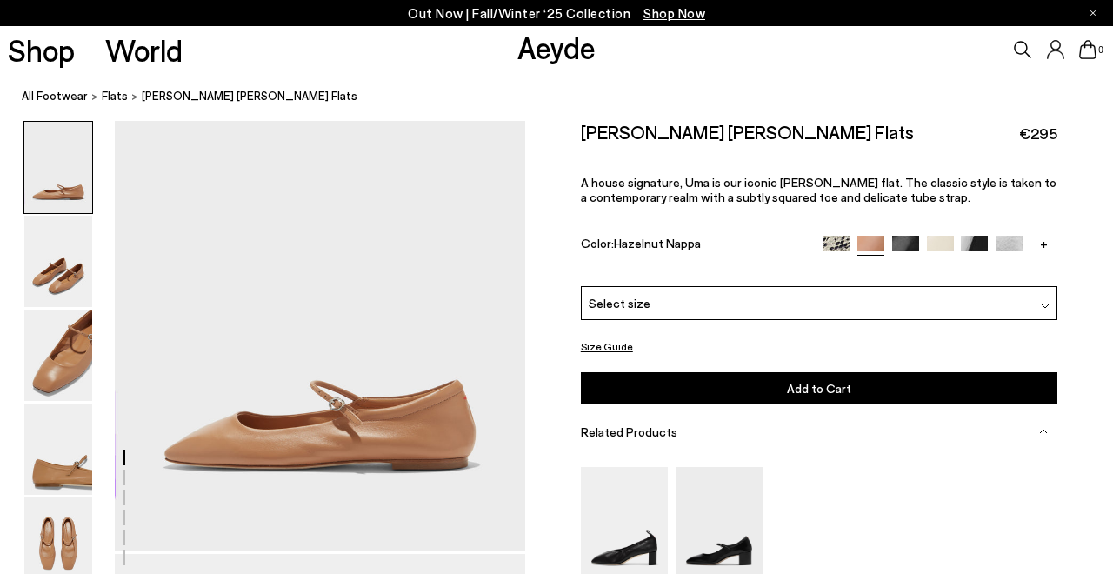
scroll to position [115, 0]
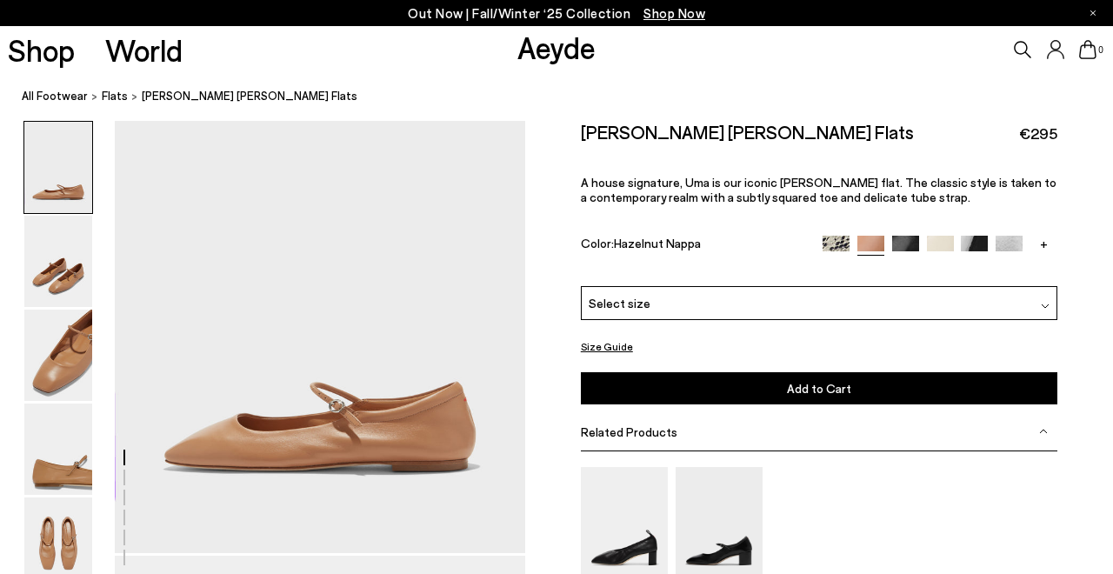
click at [845, 242] on img at bounding box center [836, 249] width 27 height 27
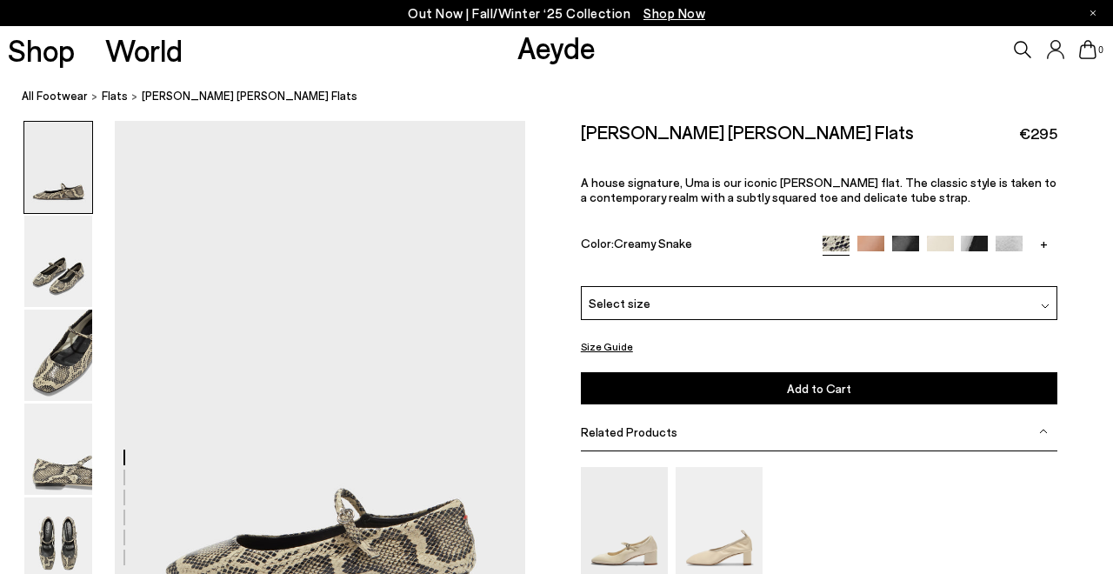
click at [1048, 244] on link "+" at bounding box center [1044, 244] width 27 height 16
click at [1017, 244] on img at bounding box center [1009, 249] width 27 height 27
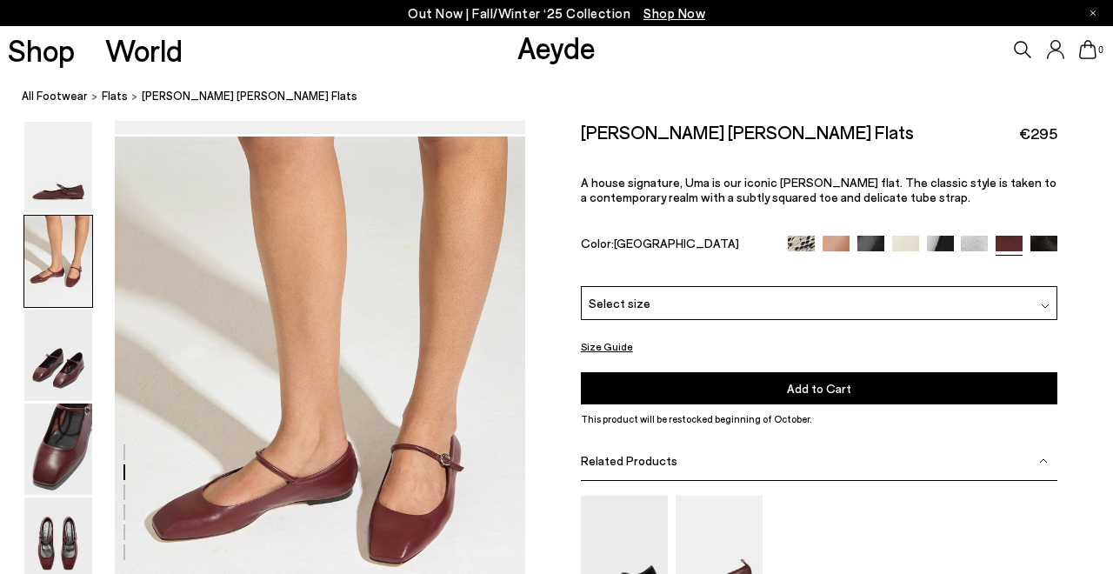
scroll to position [457, 0]
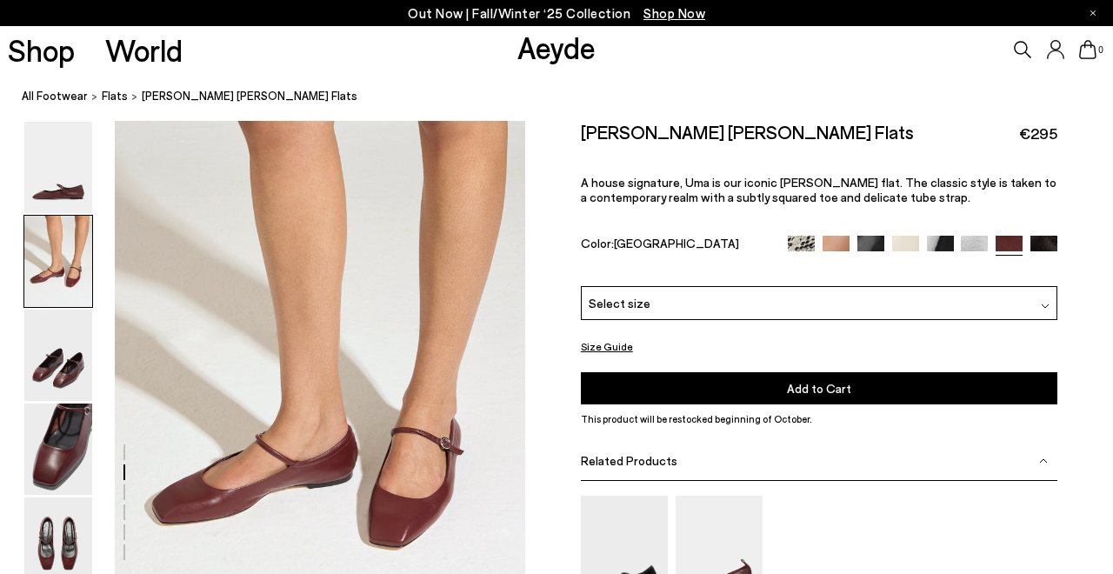
click at [1045, 245] on img at bounding box center [1044, 249] width 27 height 27
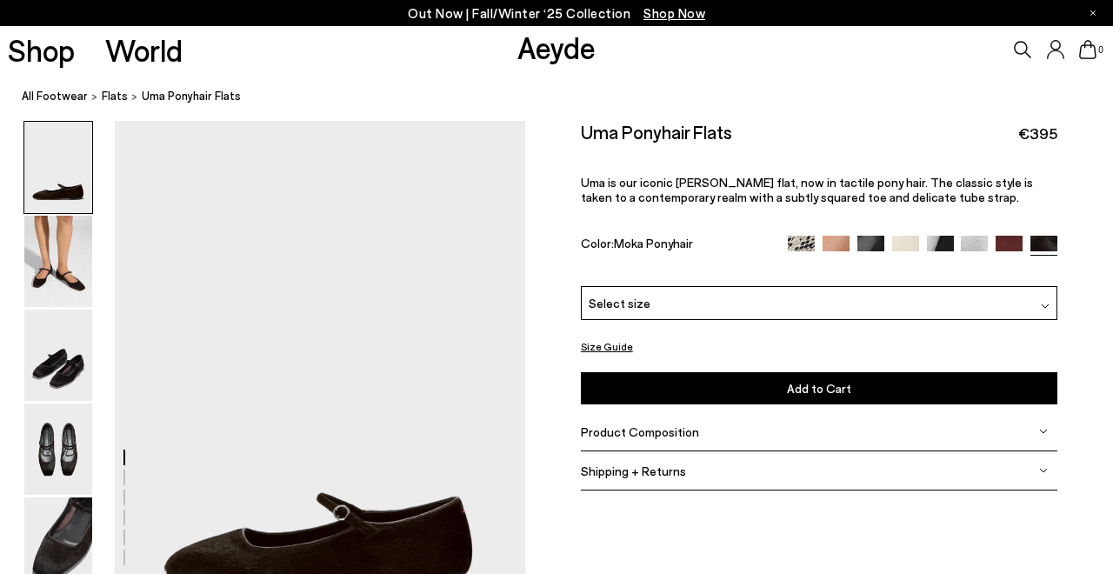
click at [980, 249] on img at bounding box center [974, 249] width 27 height 27
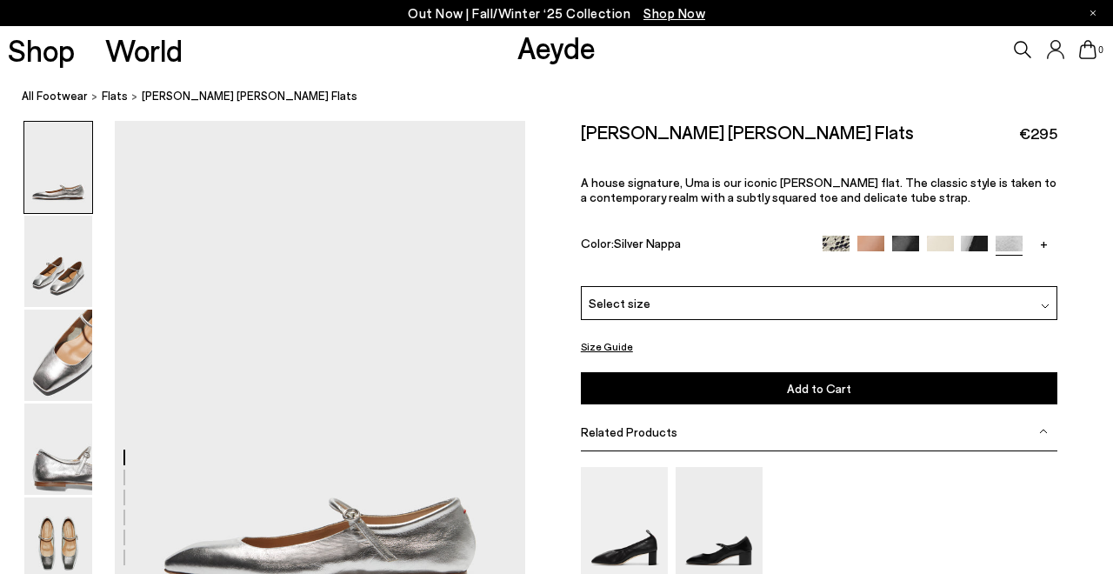
click at [934, 244] on img at bounding box center [940, 249] width 27 height 27
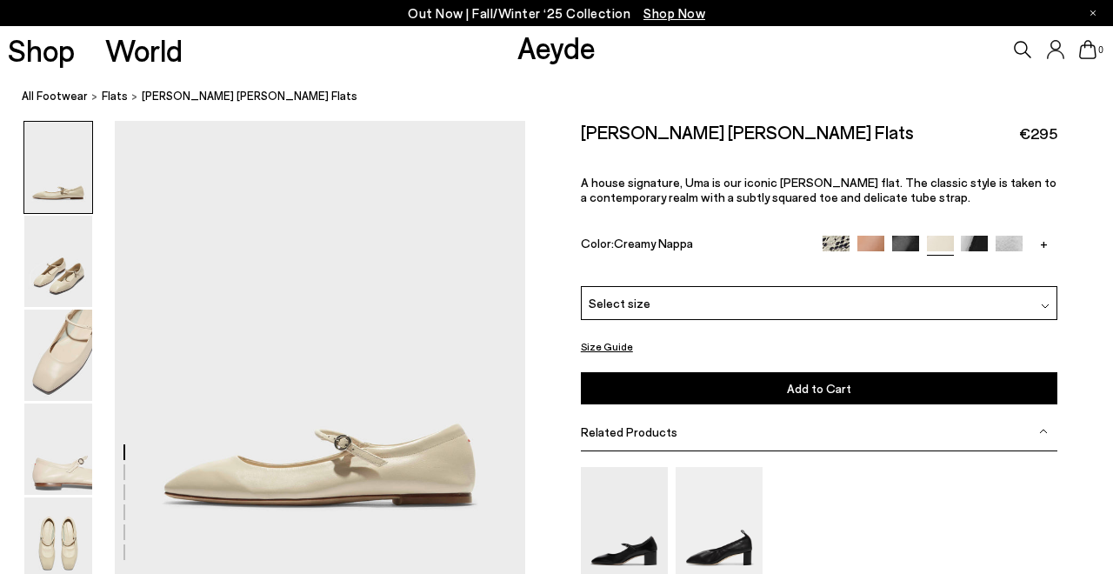
click at [905, 244] on img at bounding box center [905, 249] width 27 height 27
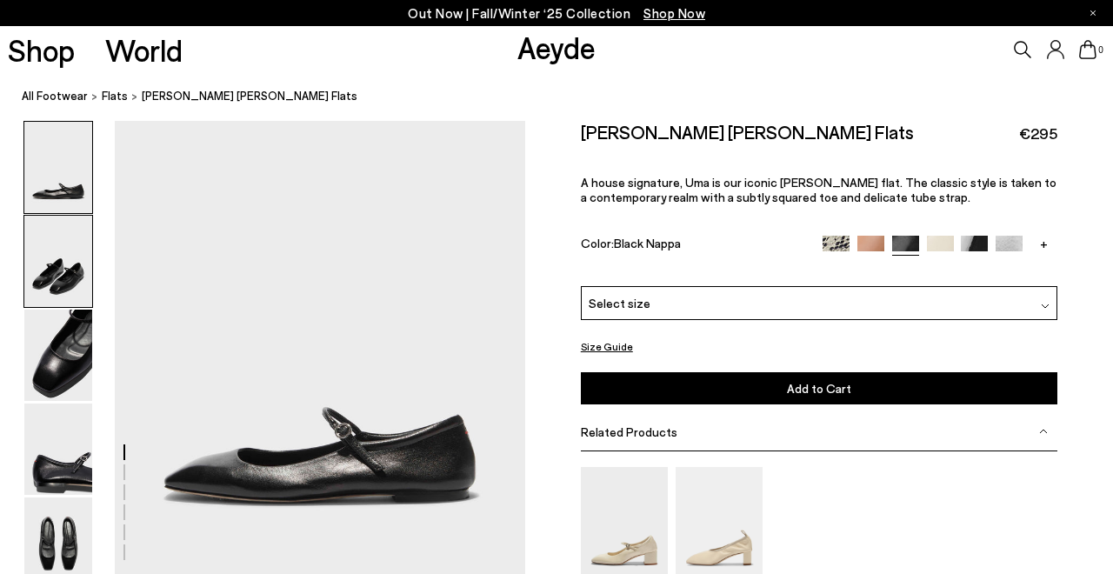
click at [70, 262] on img at bounding box center [58, 261] width 68 height 91
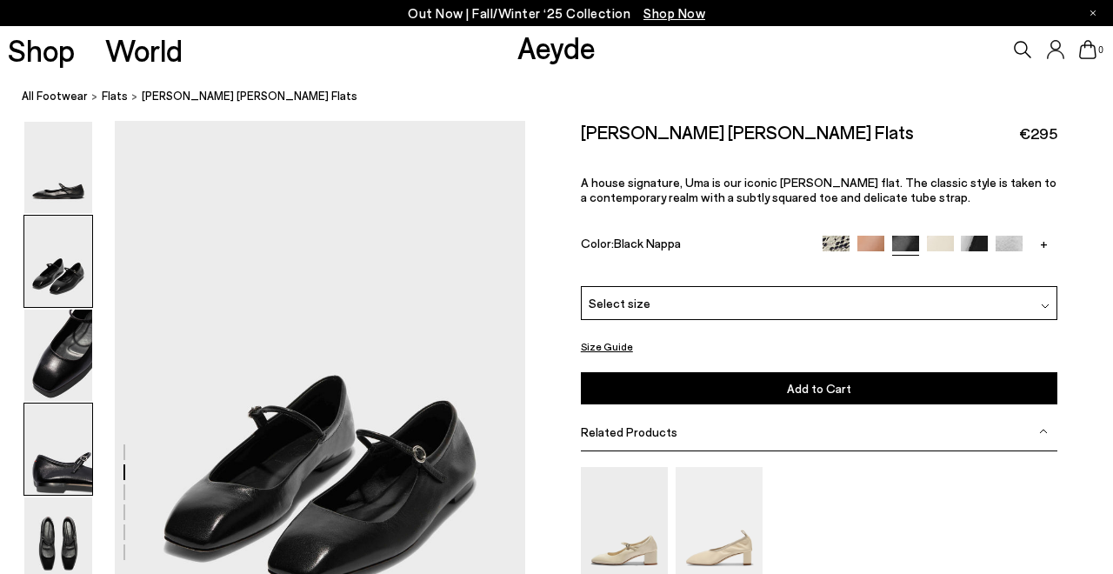
click at [63, 461] on img at bounding box center [58, 449] width 68 height 91
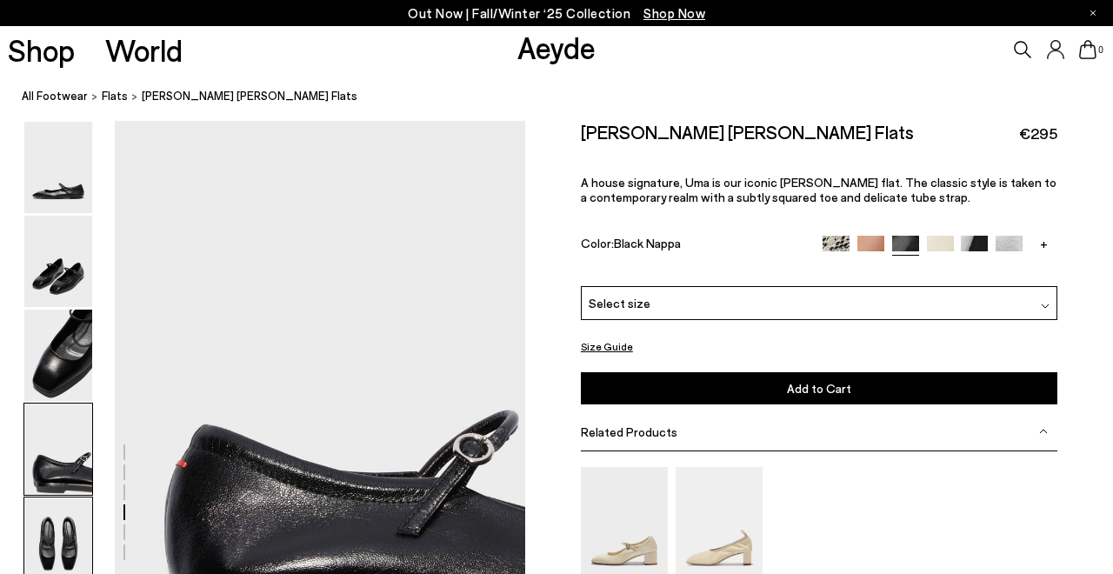
click at [57, 524] on img at bounding box center [58, 543] width 68 height 91
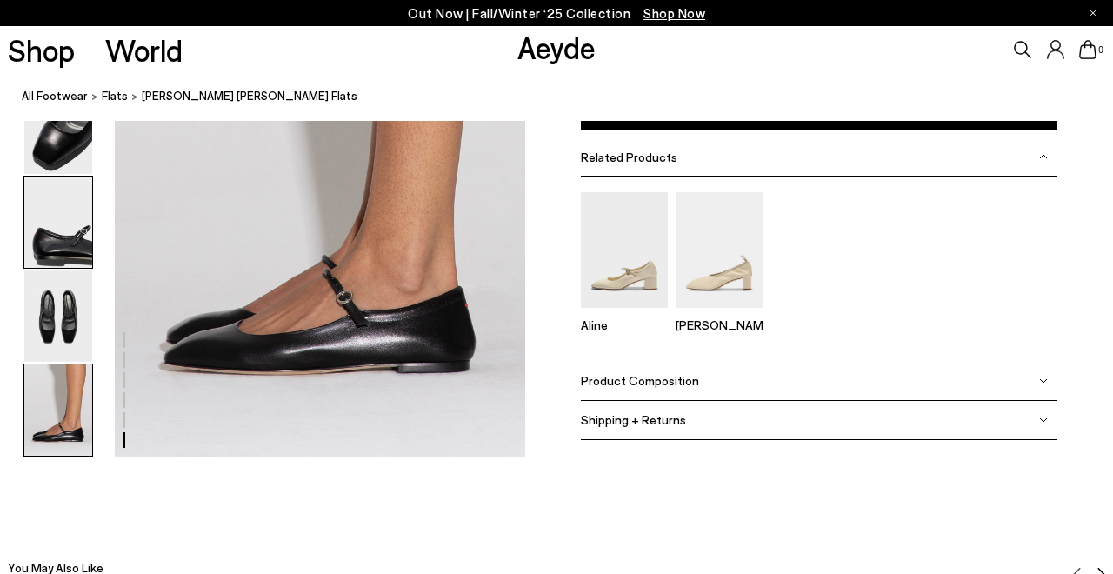
scroll to position [2865, 0]
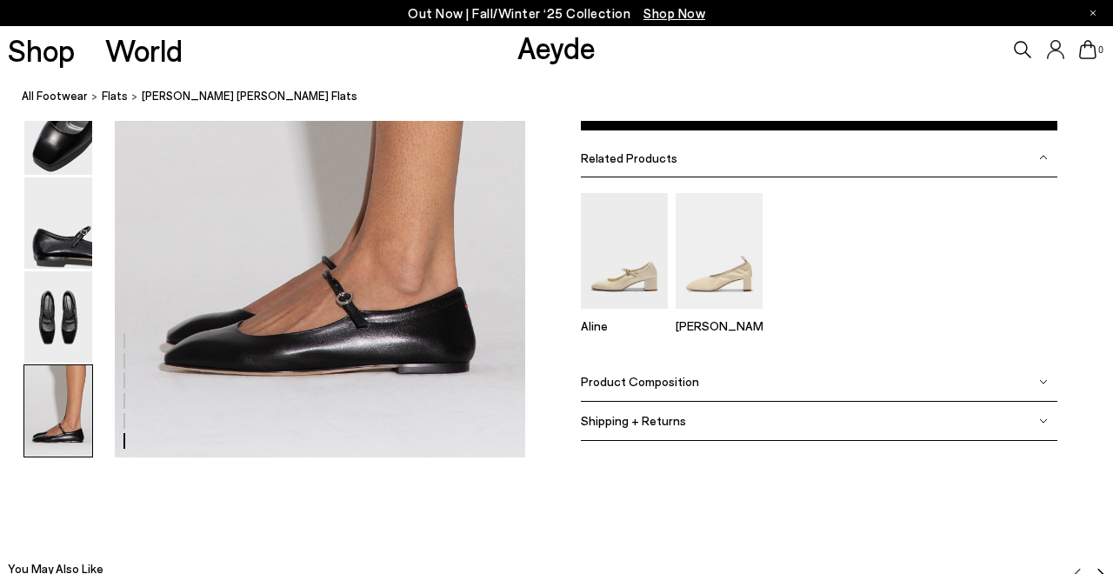
click at [613, 386] on span "Product Composition" at bounding box center [640, 381] width 118 height 15
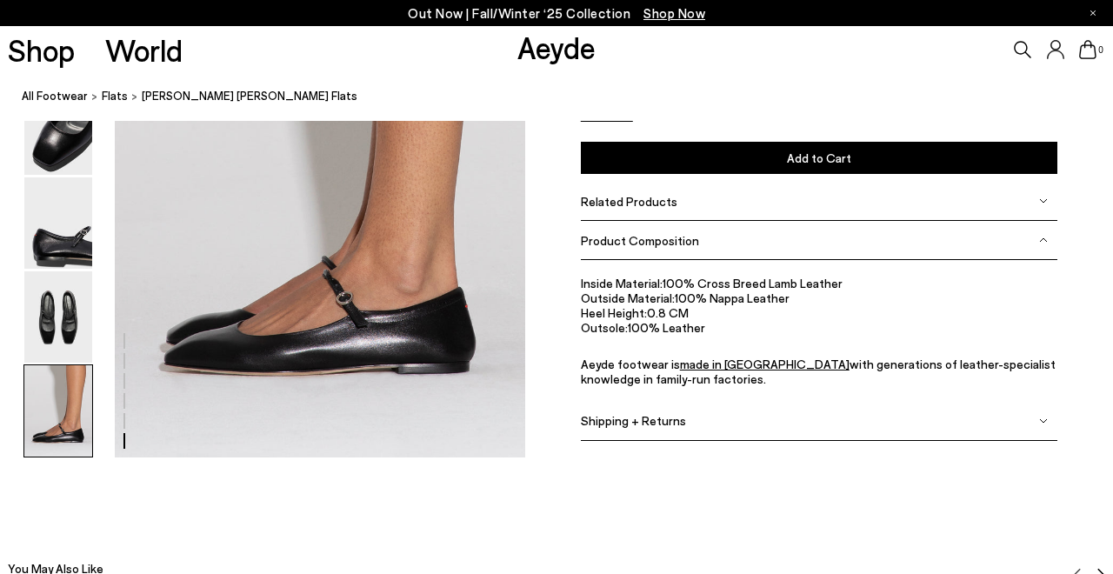
click at [620, 437] on div "Shipping + Returns" at bounding box center [819, 420] width 477 height 39
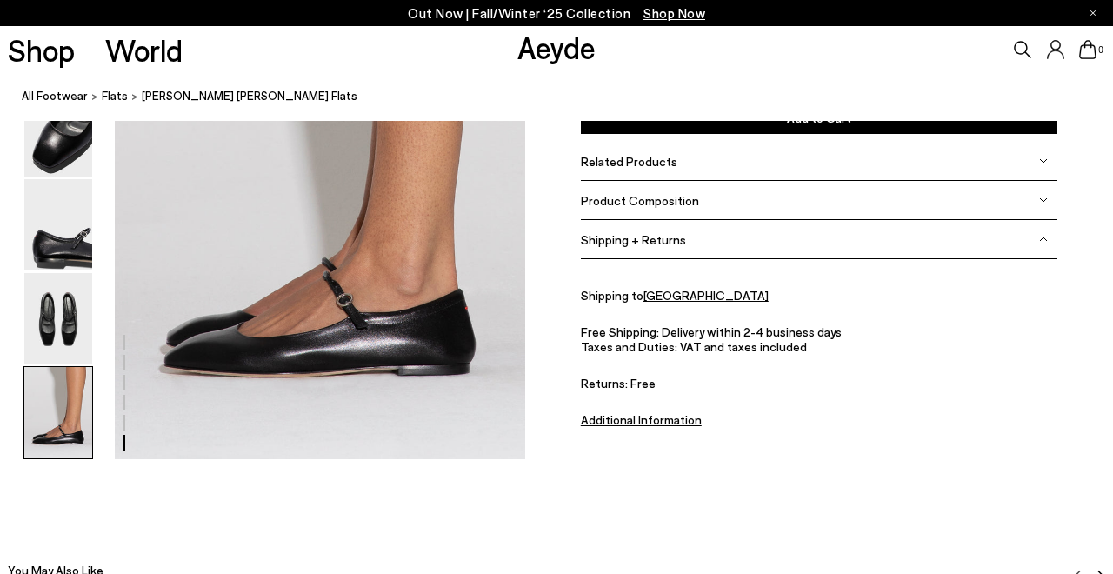
scroll to position [2786, 0]
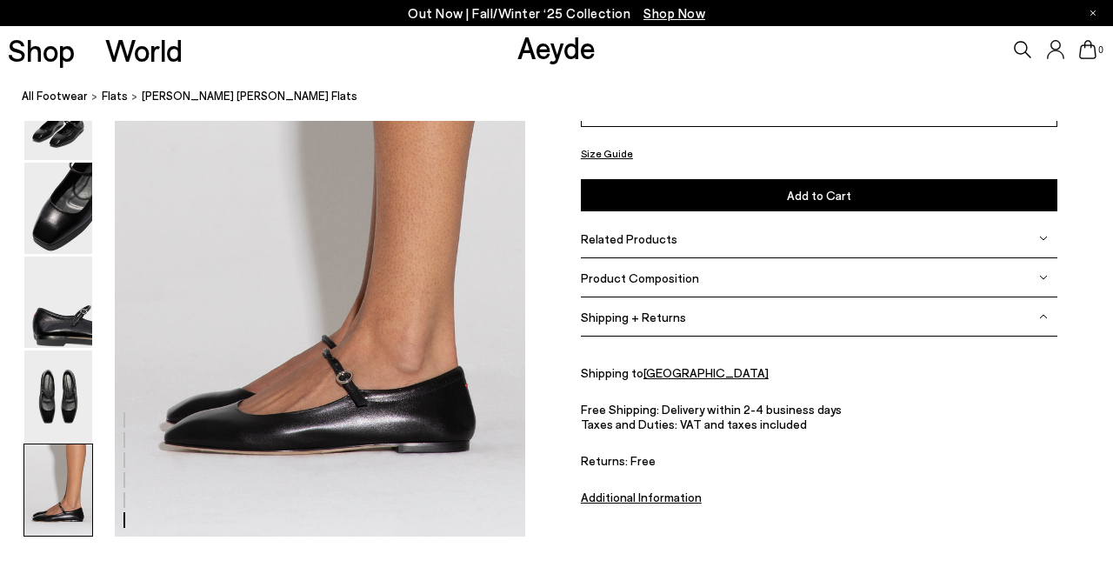
click at [671, 237] on div "Related Products" at bounding box center [819, 238] width 477 height 39
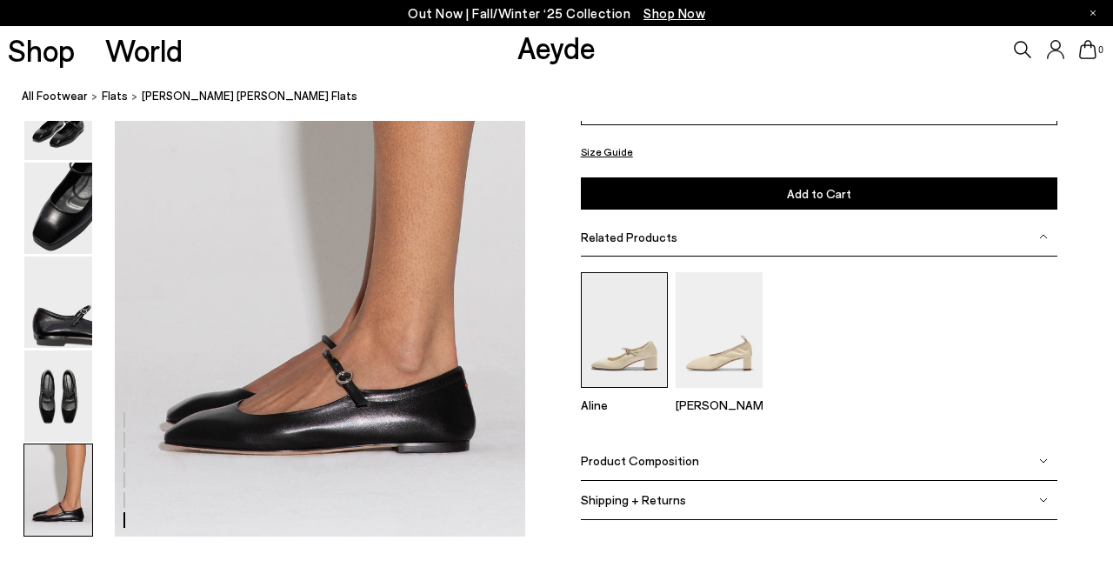
click at [621, 329] on img at bounding box center [624, 329] width 87 height 116
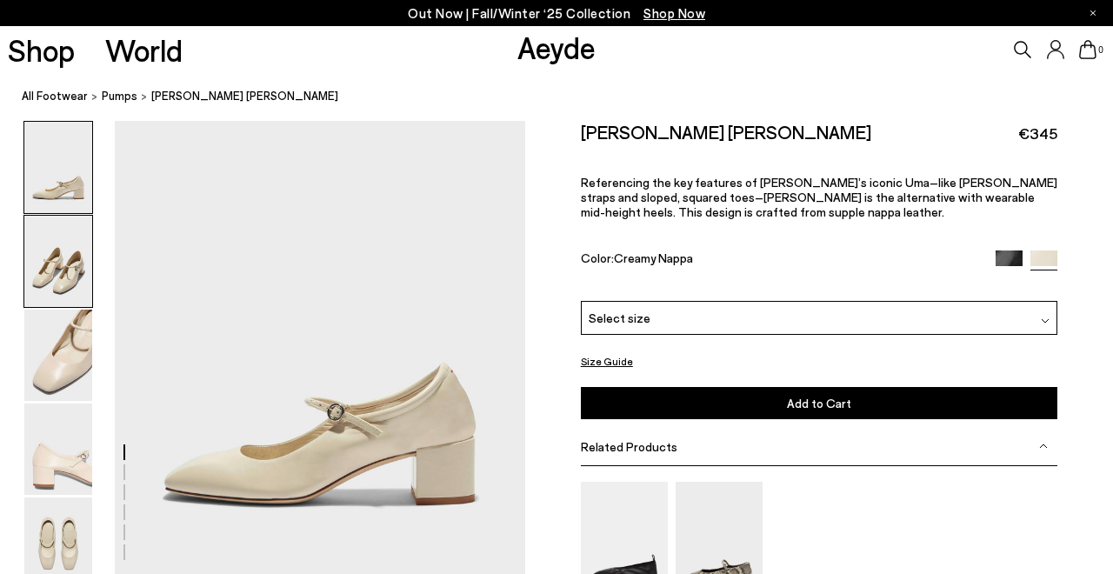
click at [72, 270] on img at bounding box center [58, 261] width 68 height 91
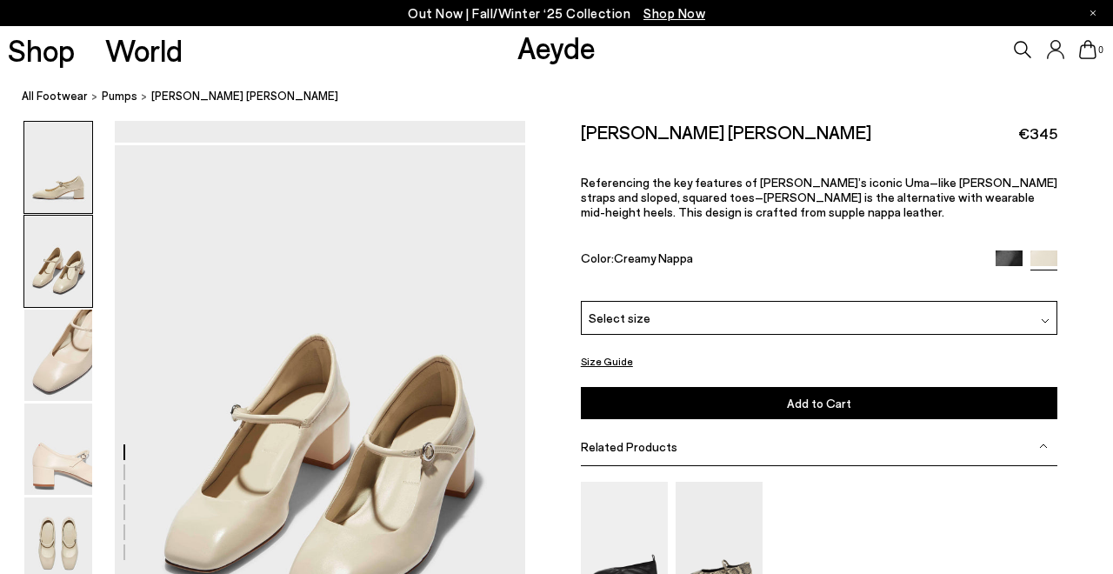
scroll to position [457, 0]
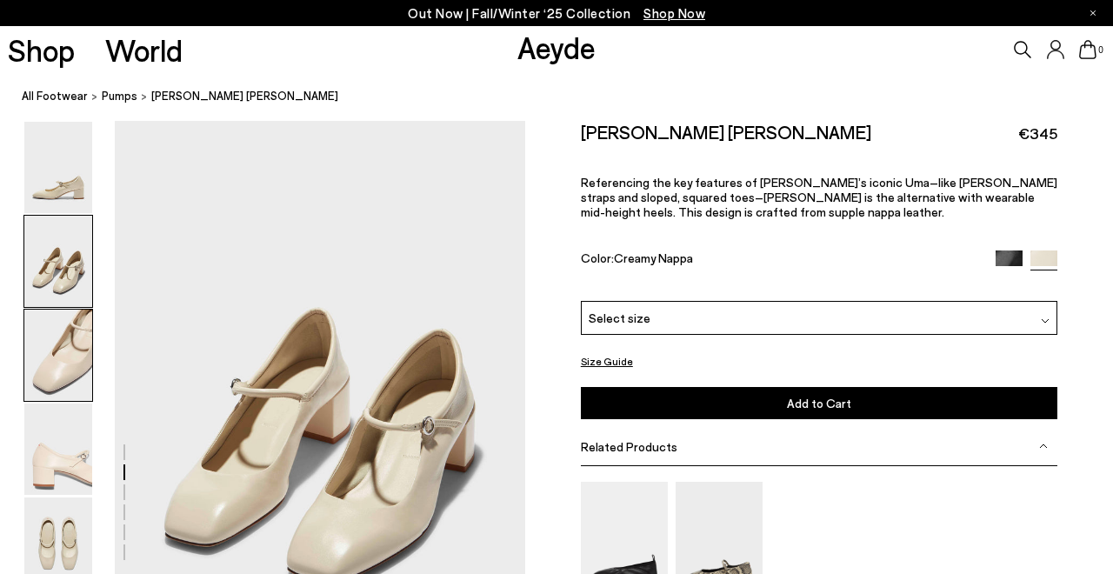
click at [60, 338] on img at bounding box center [58, 355] width 68 height 91
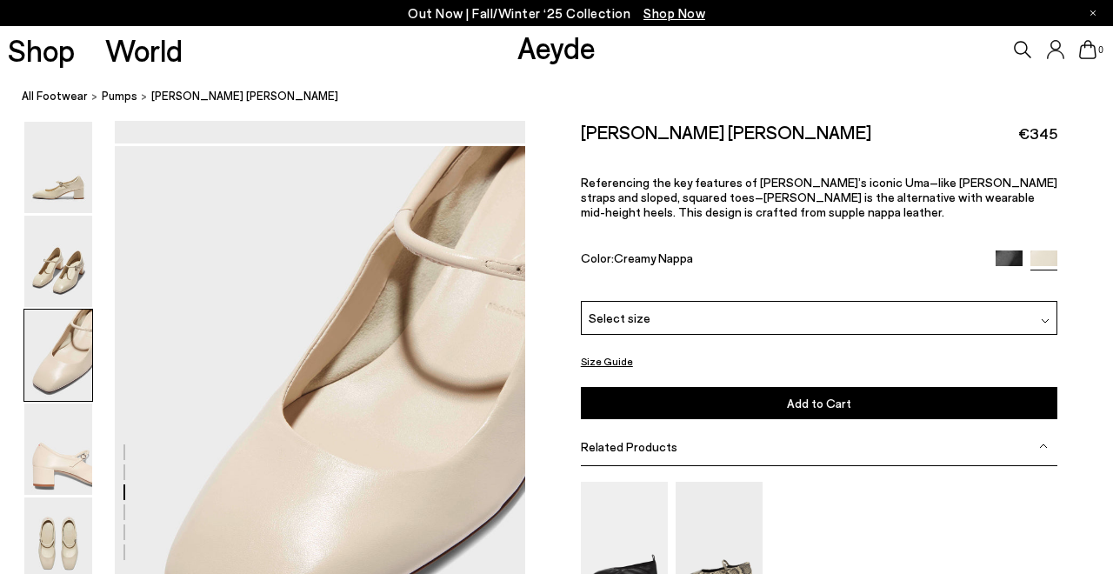
scroll to position [1007, 0]
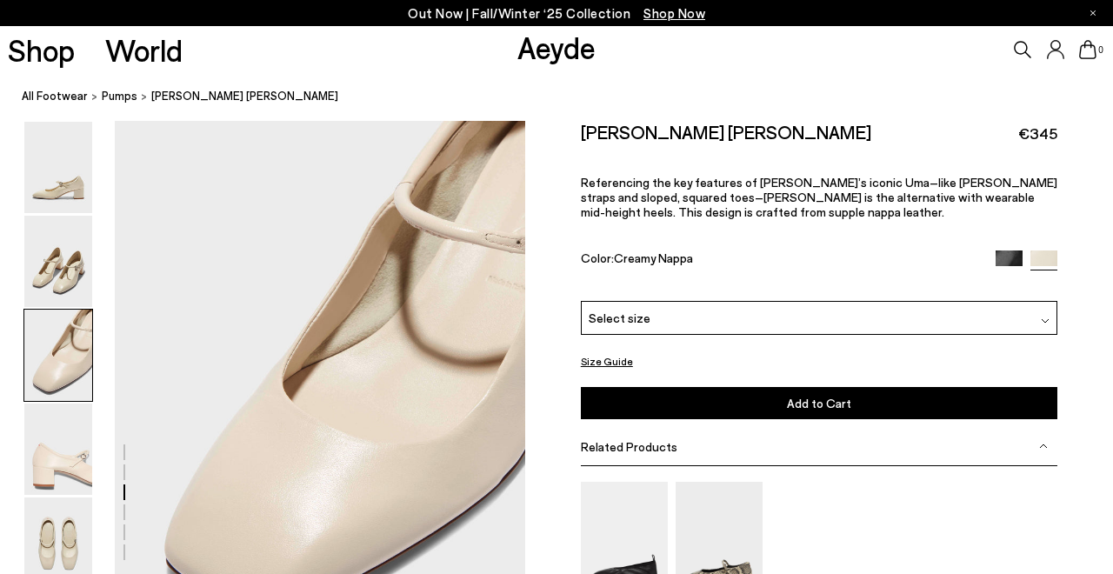
click at [1000, 255] on img at bounding box center [1009, 263] width 27 height 27
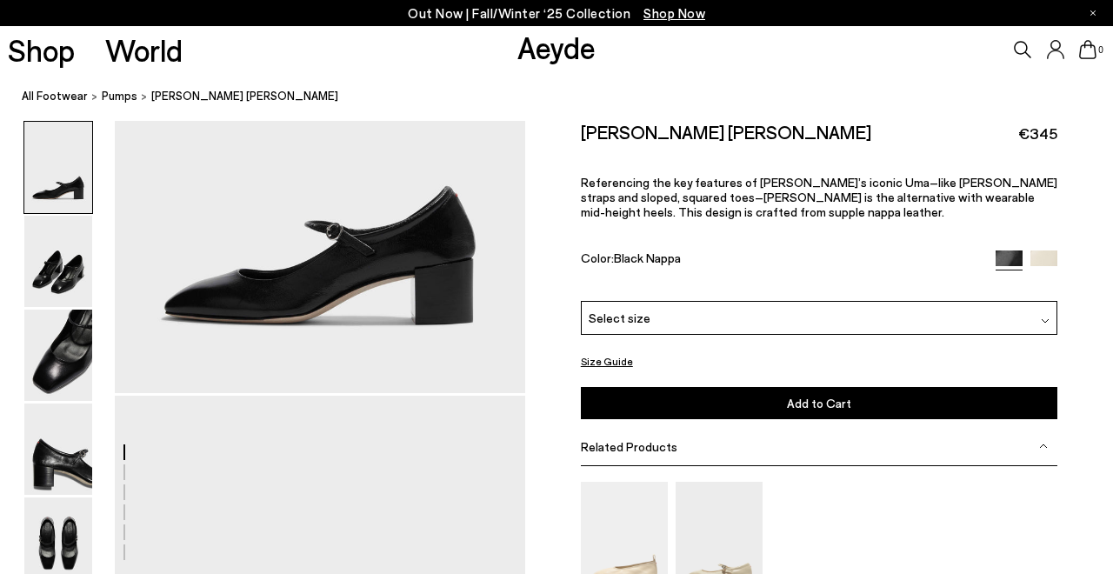
scroll to position [181, 0]
click at [799, 312] on div "Select size" at bounding box center [819, 318] width 477 height 34
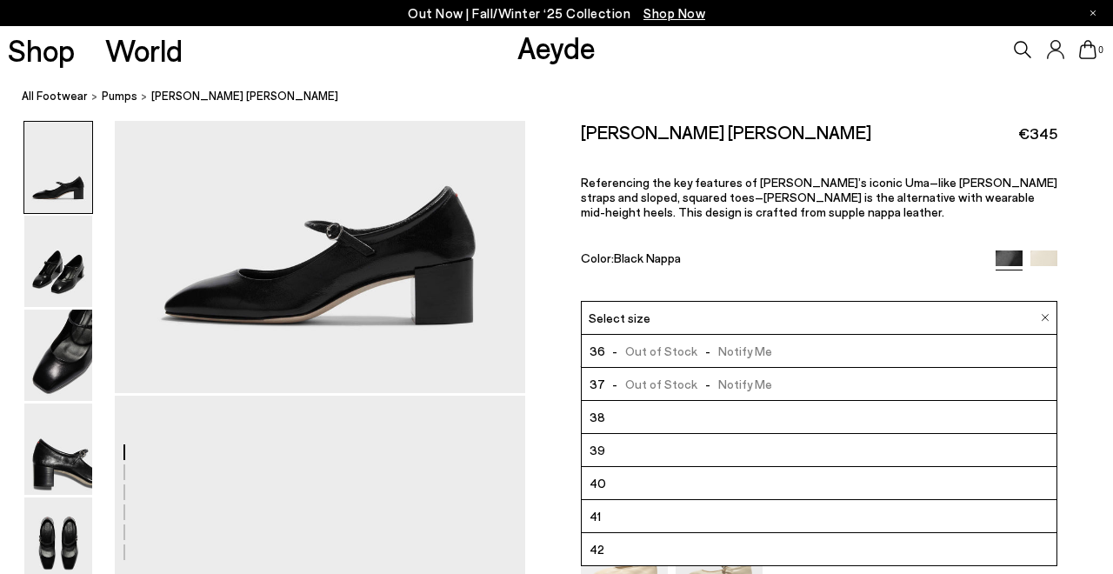
click at [559, 379] on div "Size Guide Shoes Belt Our shoes come in European sizing. The easiest way to mea…" at bounding box center [819, 434] width 588 height 626
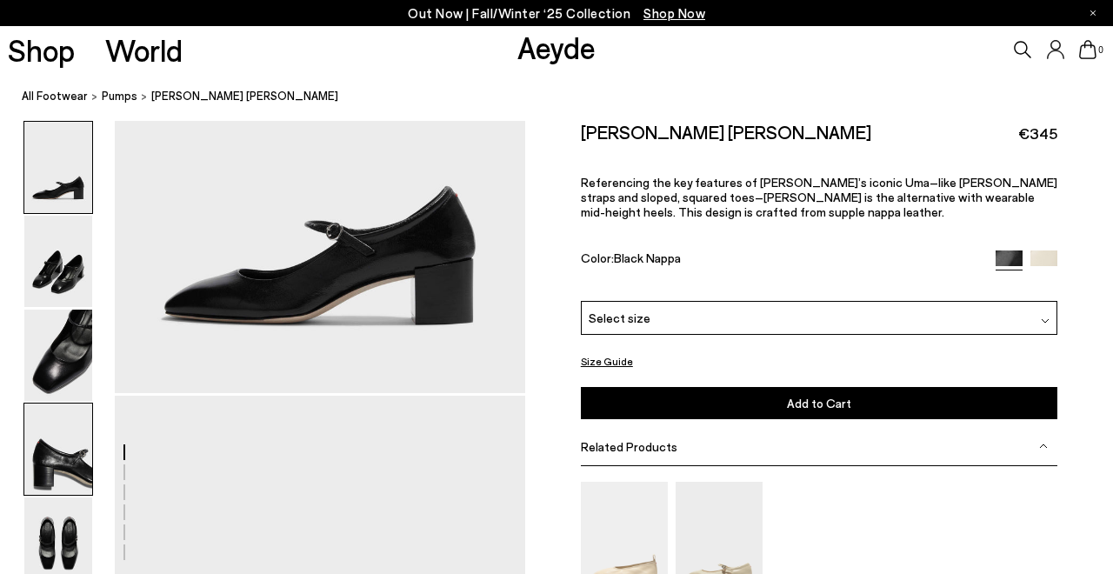
click at [39, 462] on img at bounding box center [58, 449] width 68 height 91
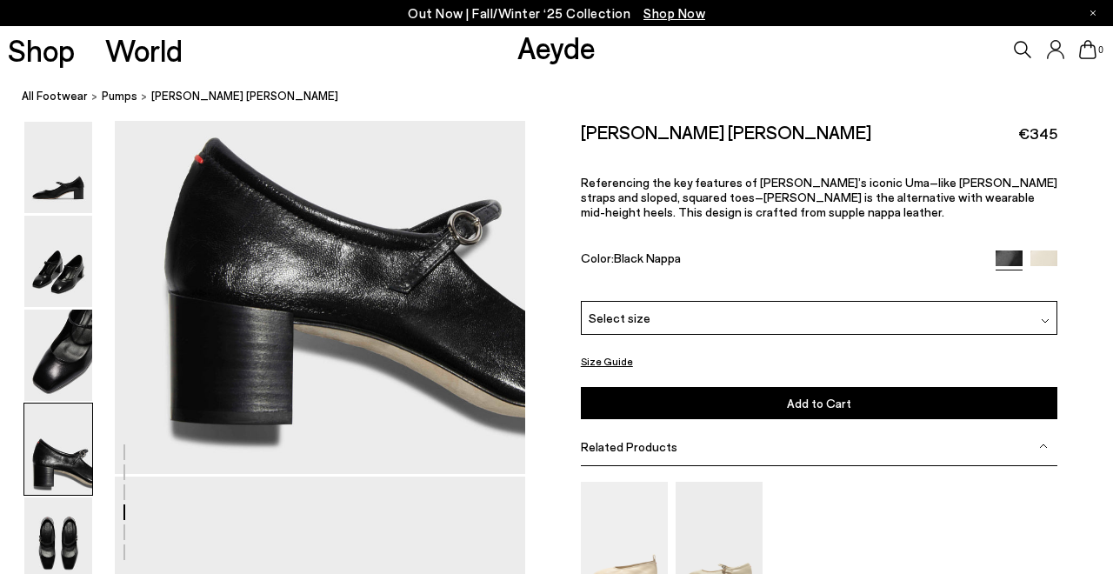
scroll to position [1759, 0]
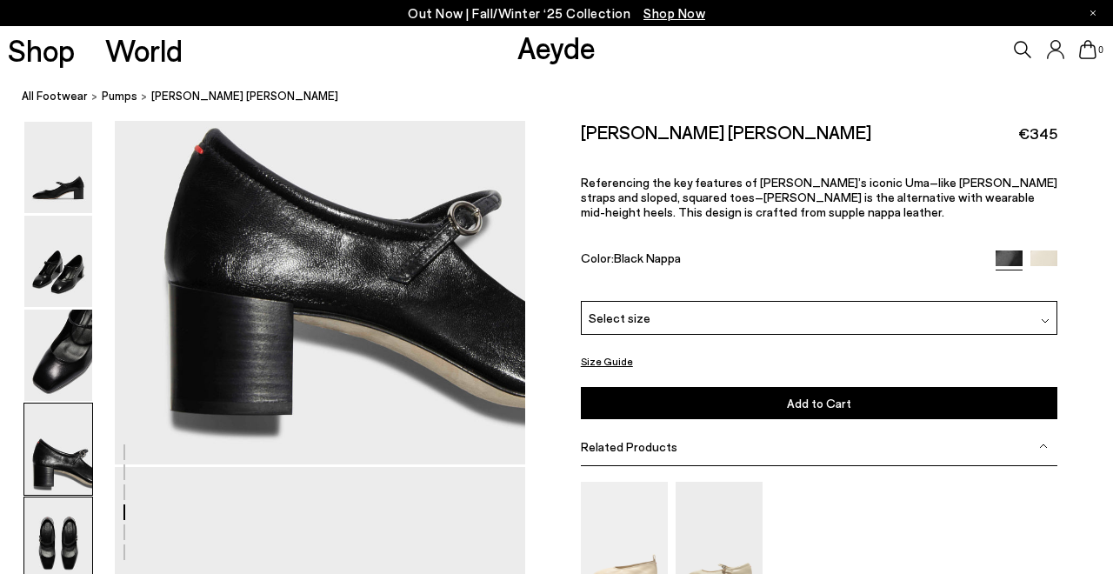
click at [63, 524] on img at bounding box center [58, 543] width 68 height 91
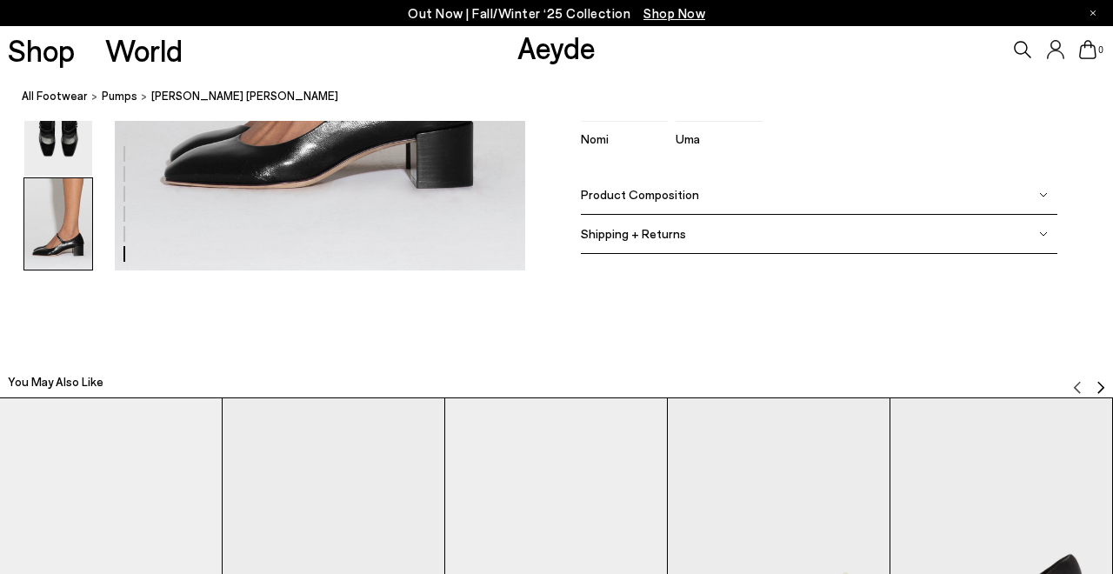
scroll to position [3062, 0]
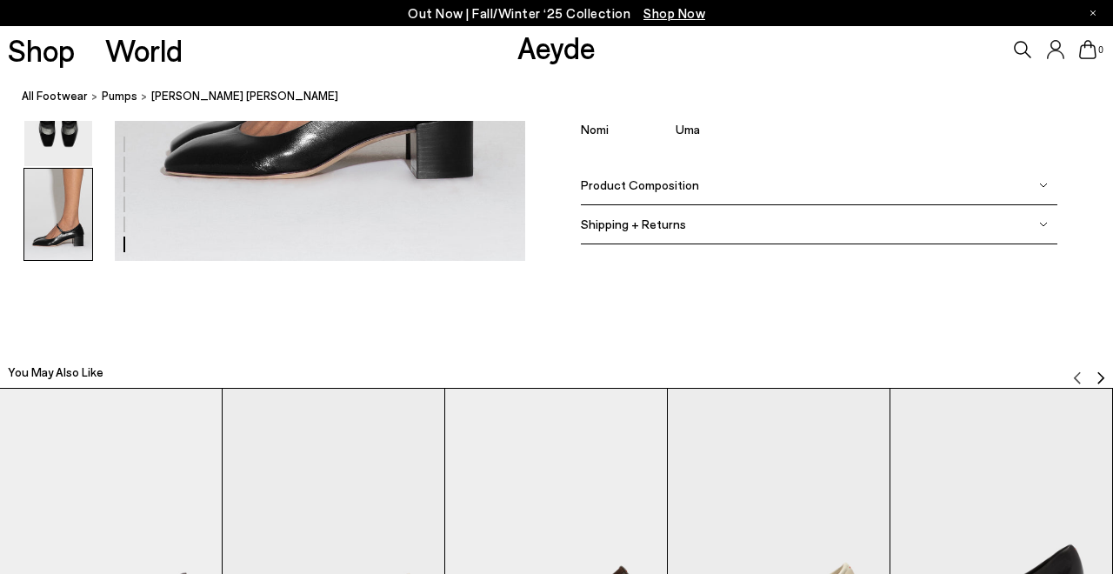
click at [625, 190] on span "Product Composition" at bounding box center [640, 184] width 118 height 15
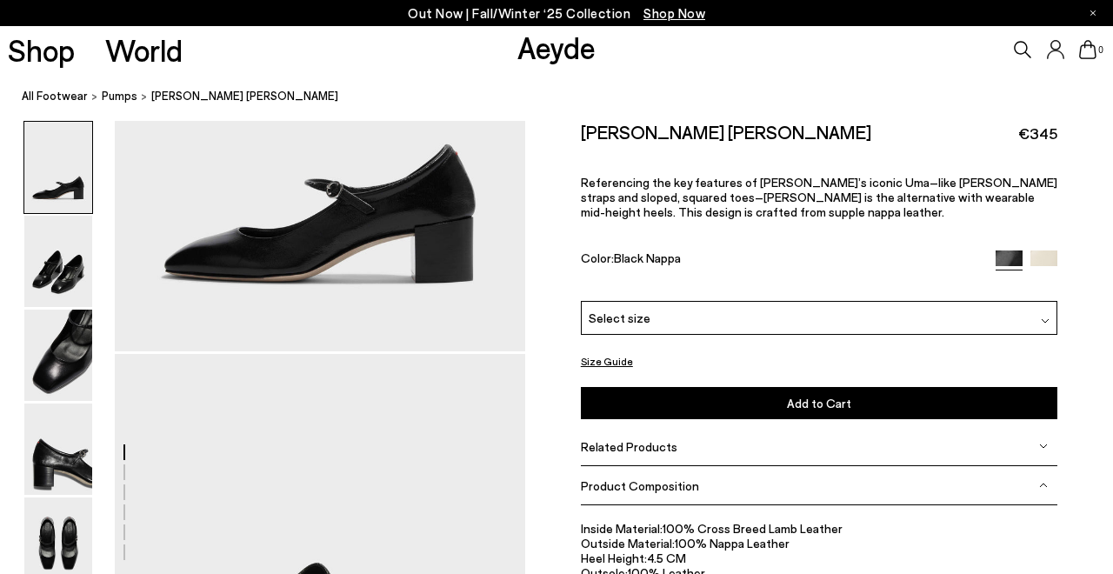
scroll to position [233, 0]
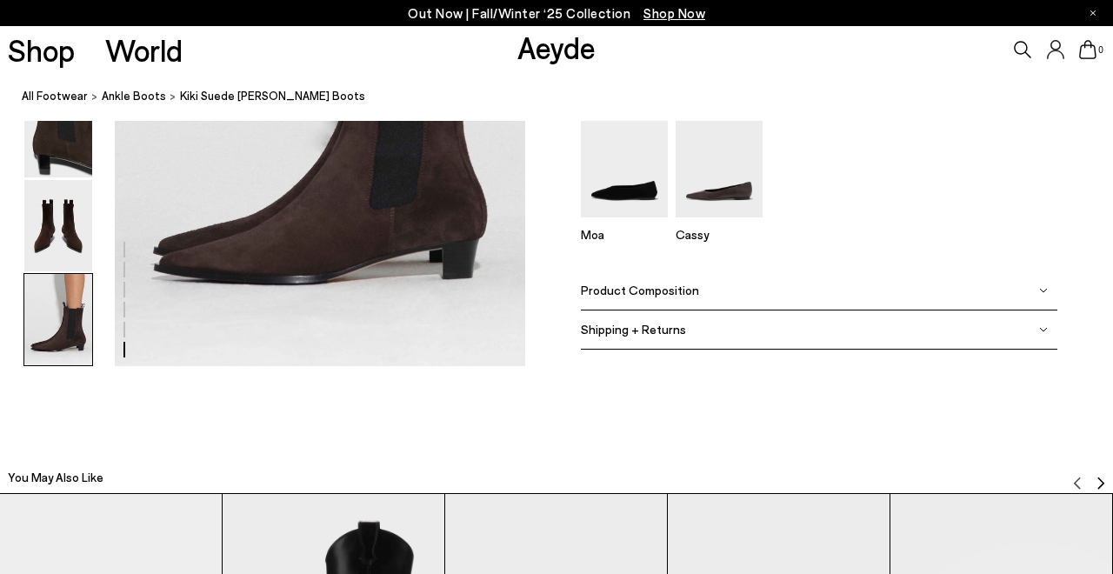
scroll to position [3055, 0]
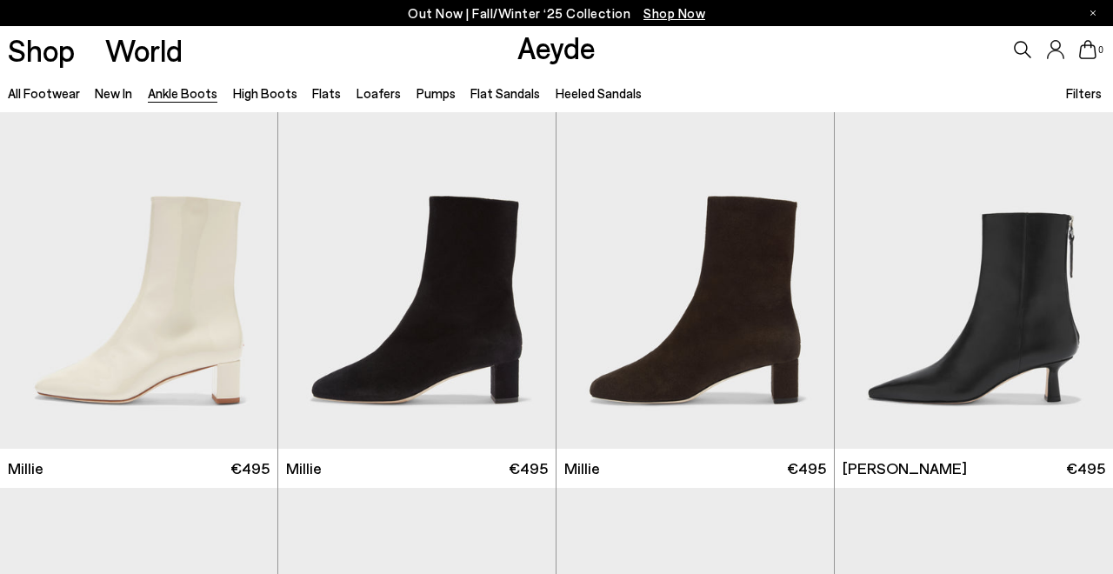
scroll to position [3503, 0]
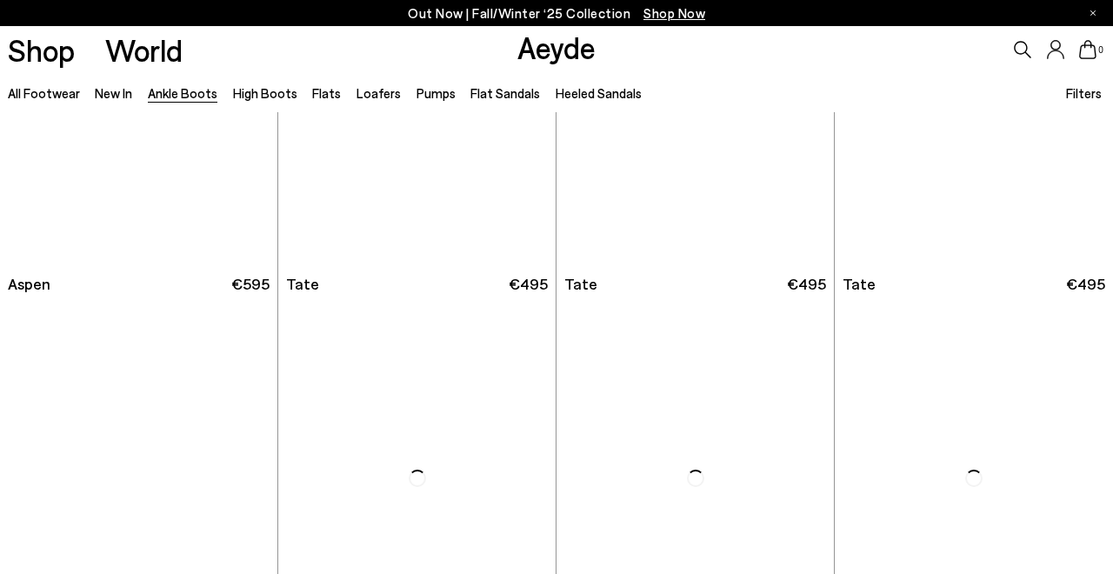
scroll to position [6615, 0]
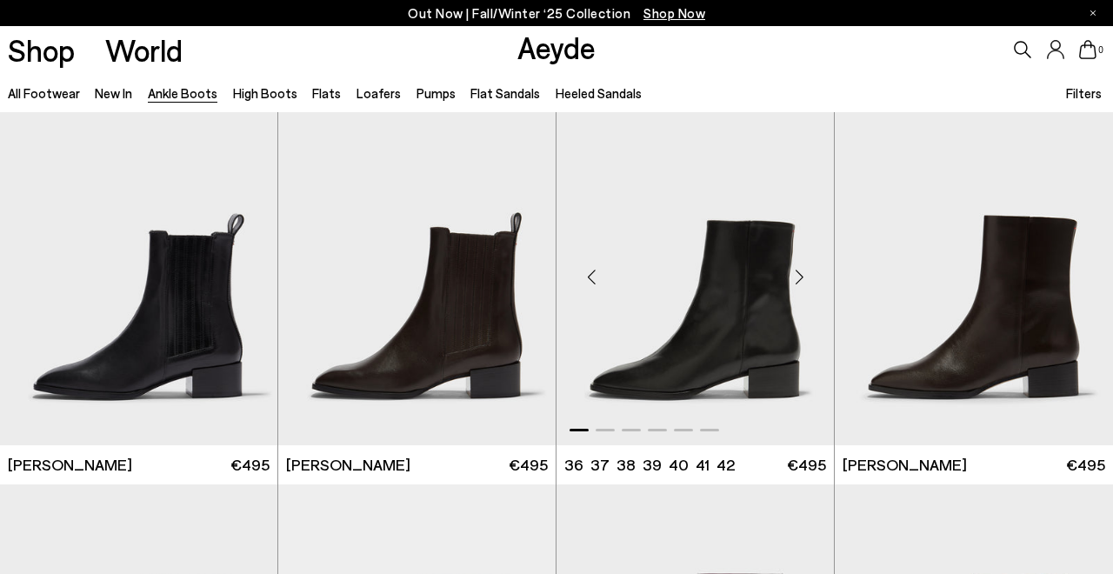
click at [796, 277] on div "Next slide" at bounding box center [799, 277] width 52 height 52
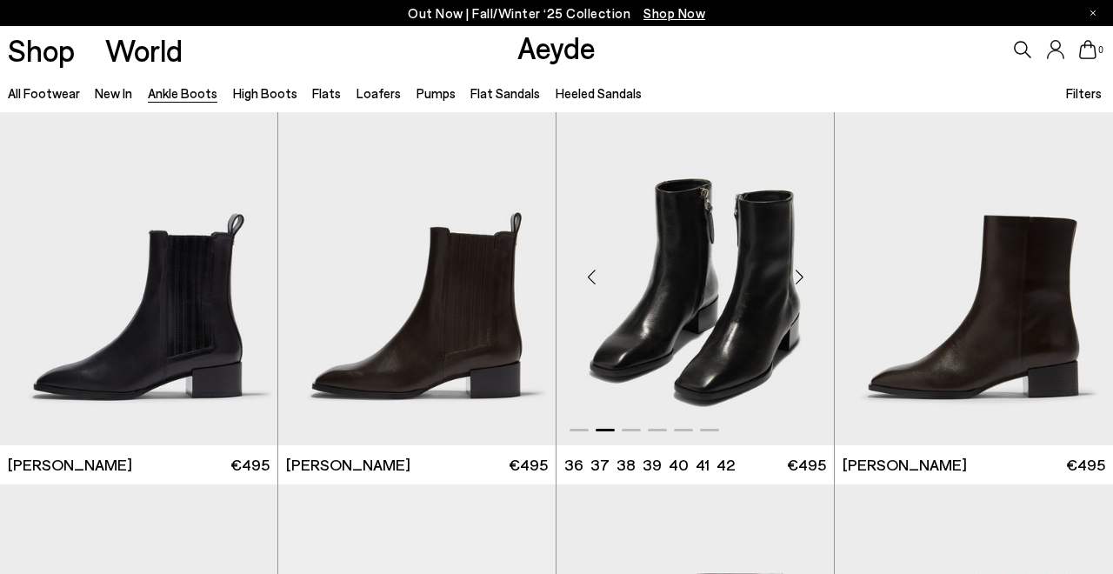
click at [796, 277] on div "Next slide" at bounding box center [799, 277] width 52 height 52
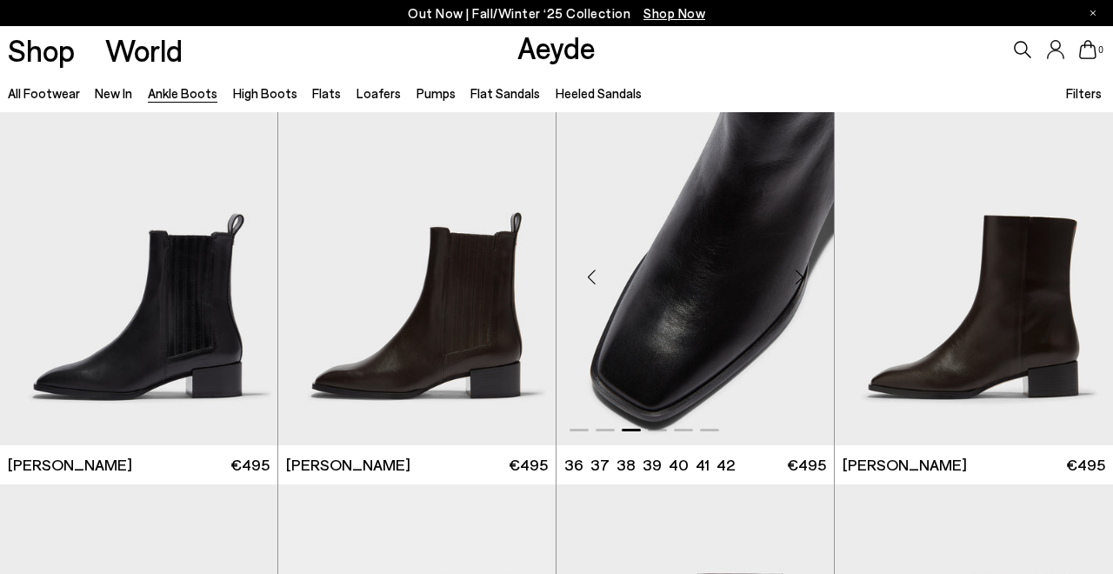
click at [796, 277] on div "Next slide" at bounding box center [799, 277] width 52 height 52
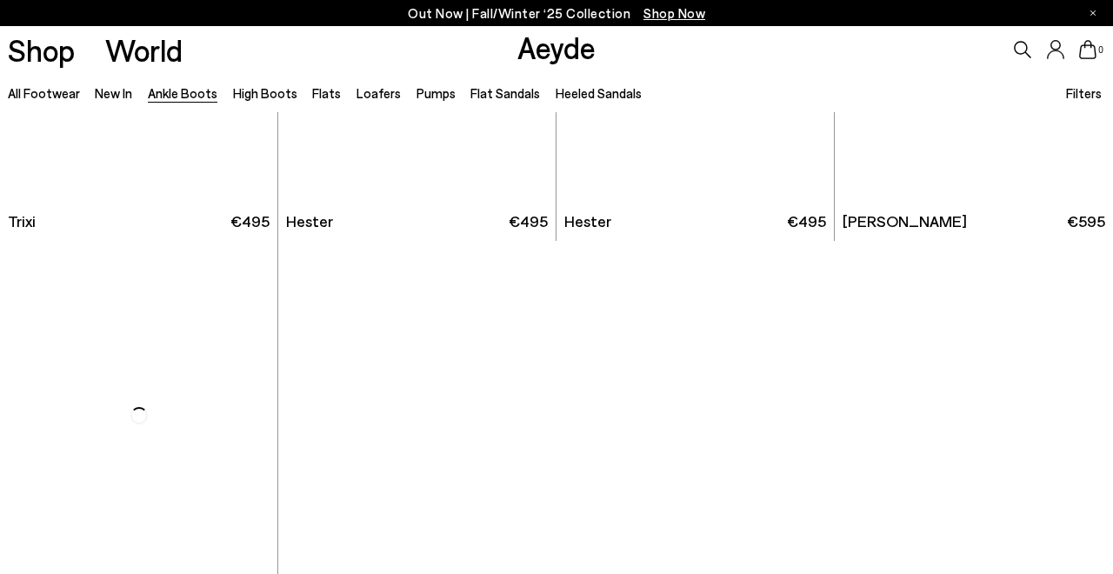
scroll to position [7985, 0]
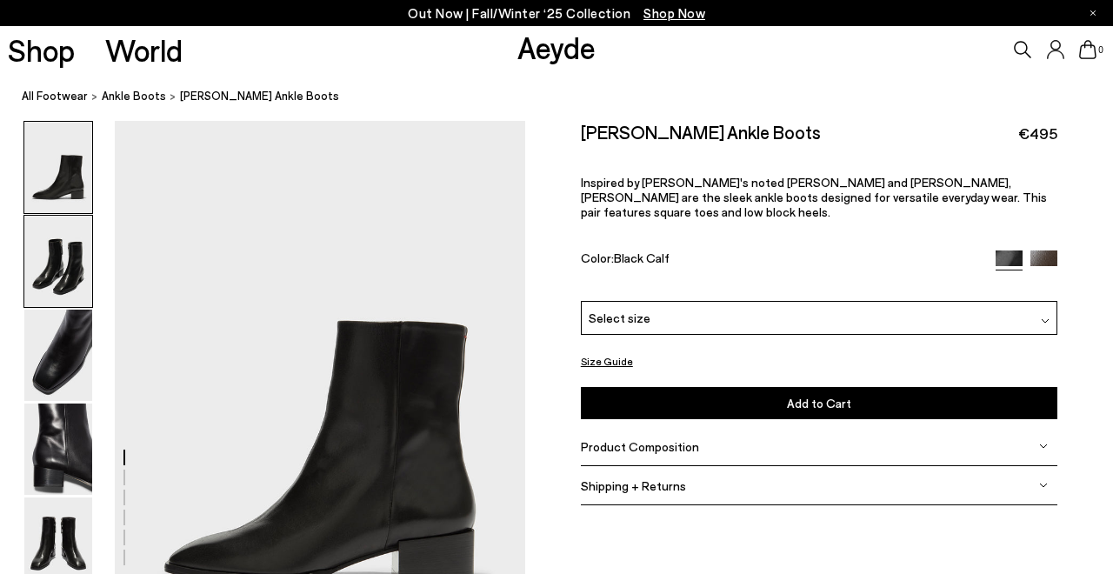
click at [78, 274] on img at bounding box center [58, 261] width 68 height 91
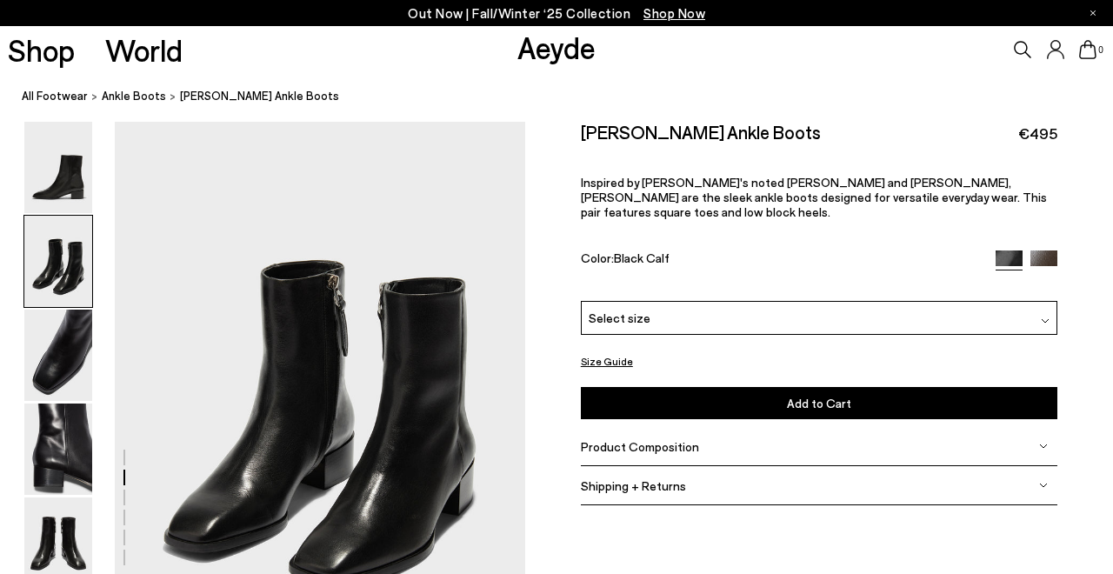
scroll to position [551, 0]
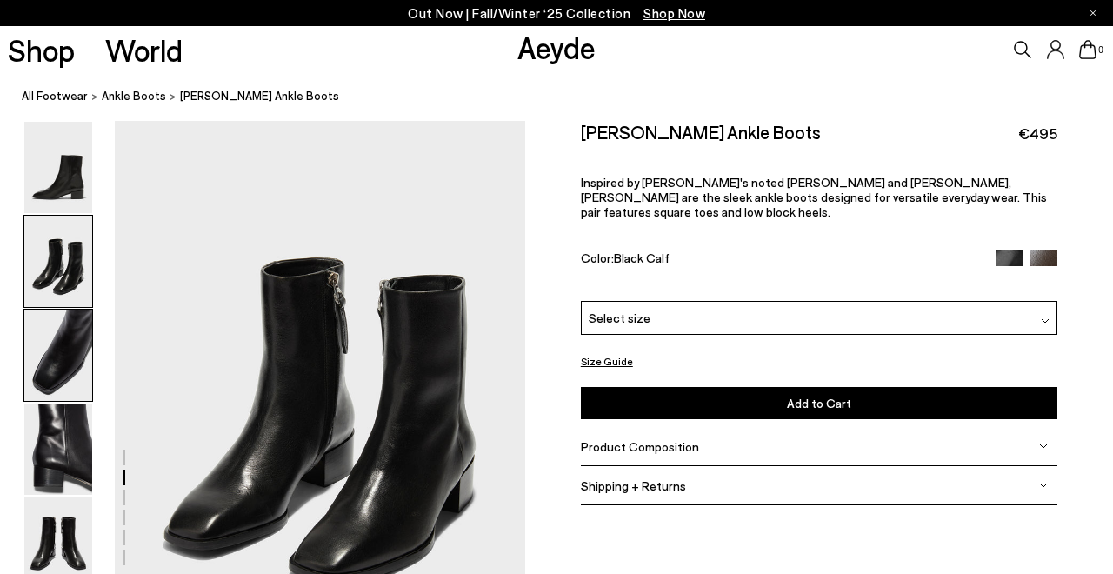
click at [68, 368] on img at bounding box center [58, 355] width 68 height 91
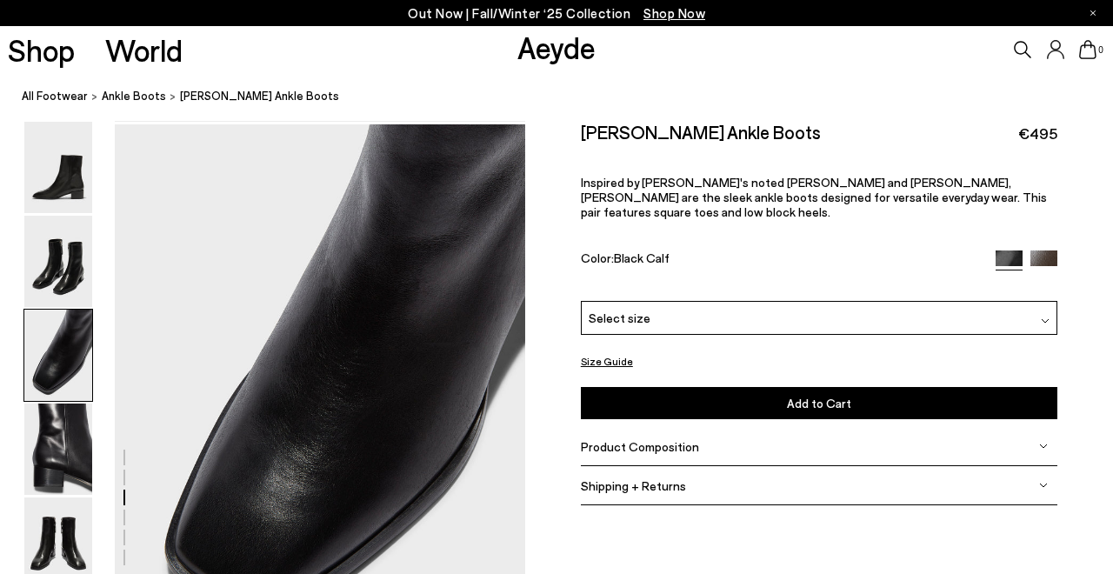
scroll to position [1101, 0]
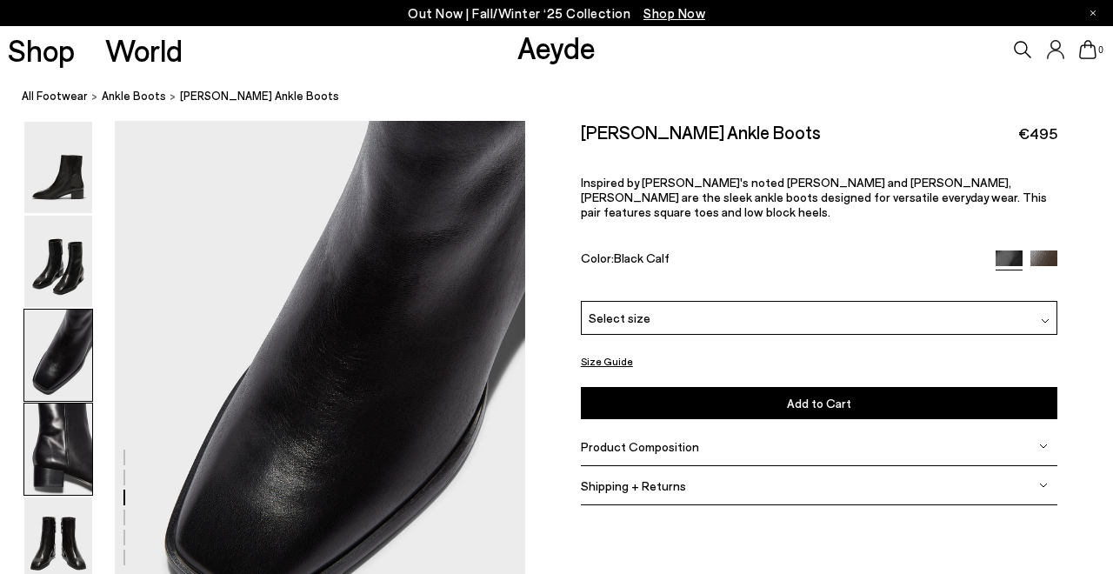
click at [66, 446] on img at bounding box center [58, 449] width 68 height 91
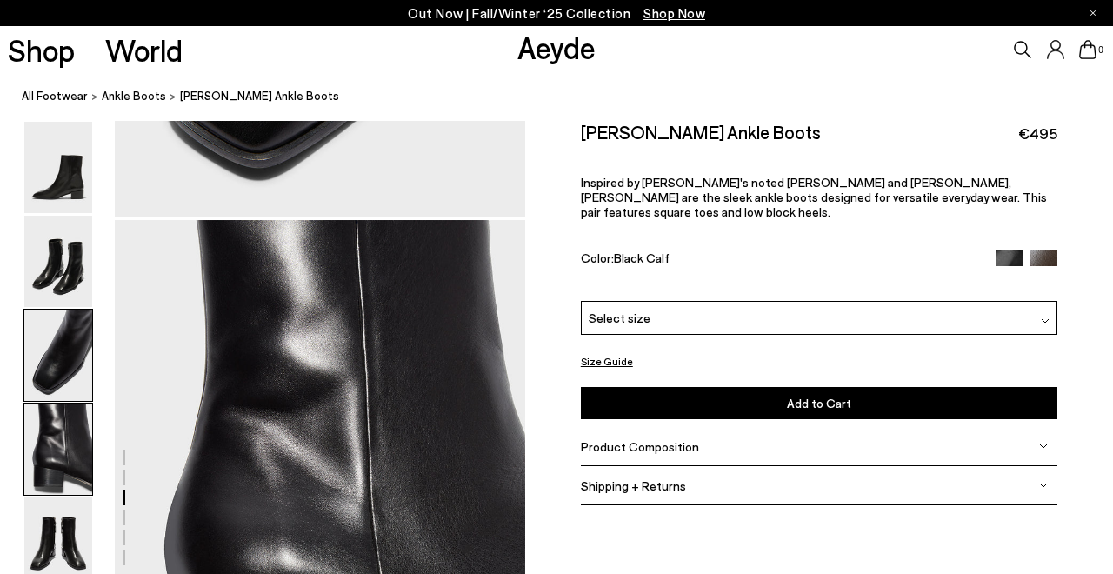
scroll to position [1651, 0]
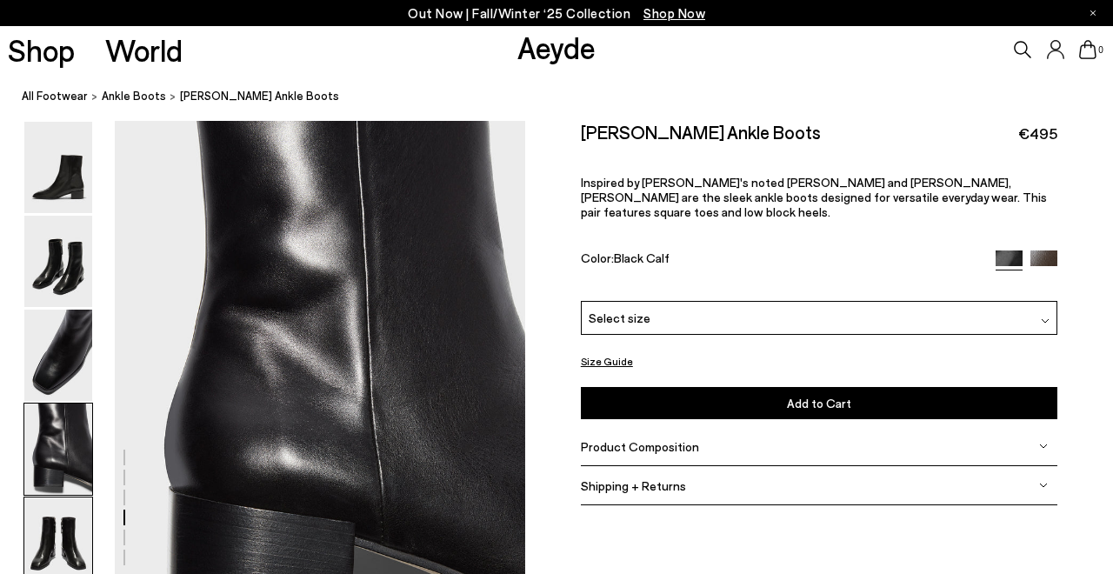
click at [60, 527] on img at bounding box center [58, 543] width 68 height 91
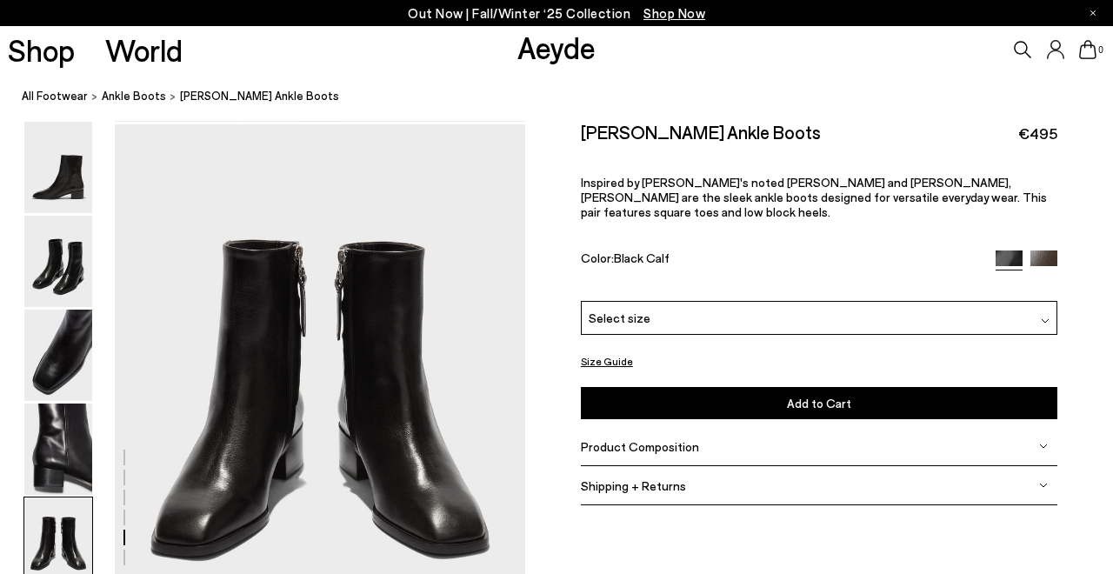
scroll to position [2201, 0]
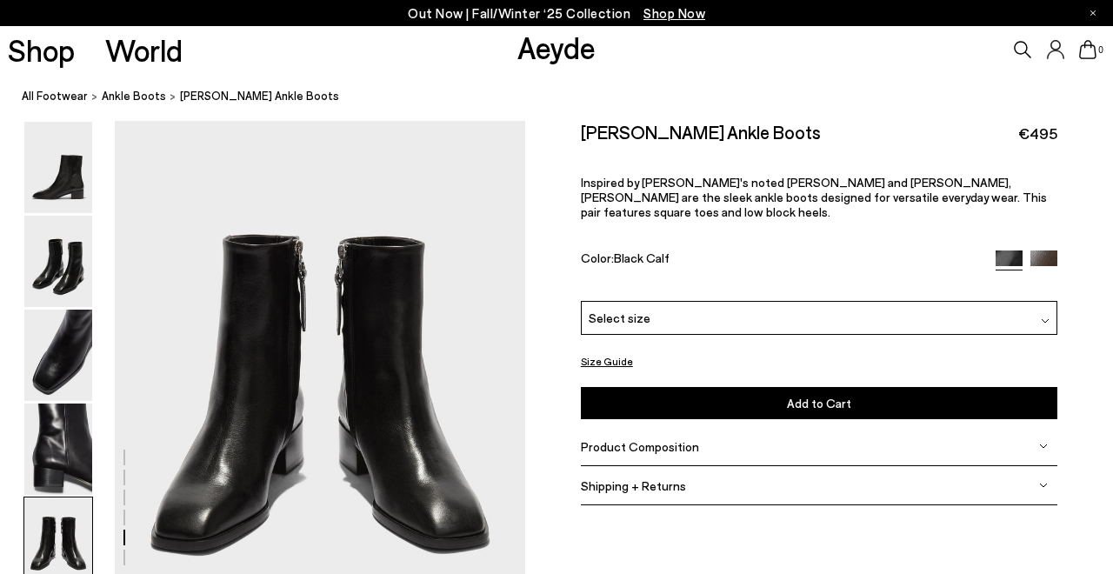
click at [1051, 250] on img at bounding box center [1044, 263] width 27 height 27
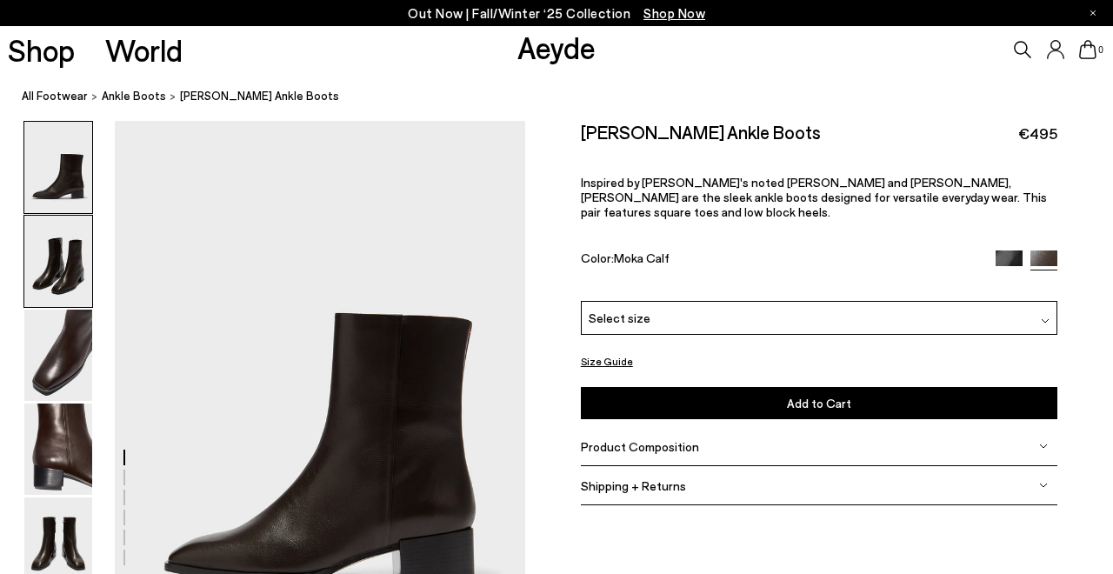
click at [50, 266] on img at bounding box center [58, 261] width 68 height 91
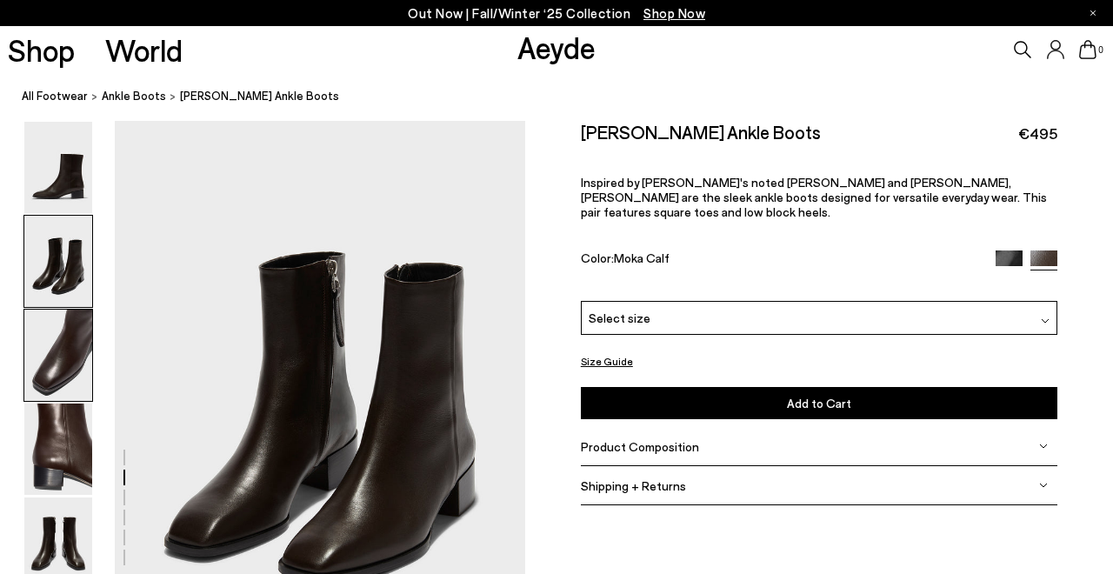
click at [49, 375] on img at bounding box center [58, 355] width 68 height 91
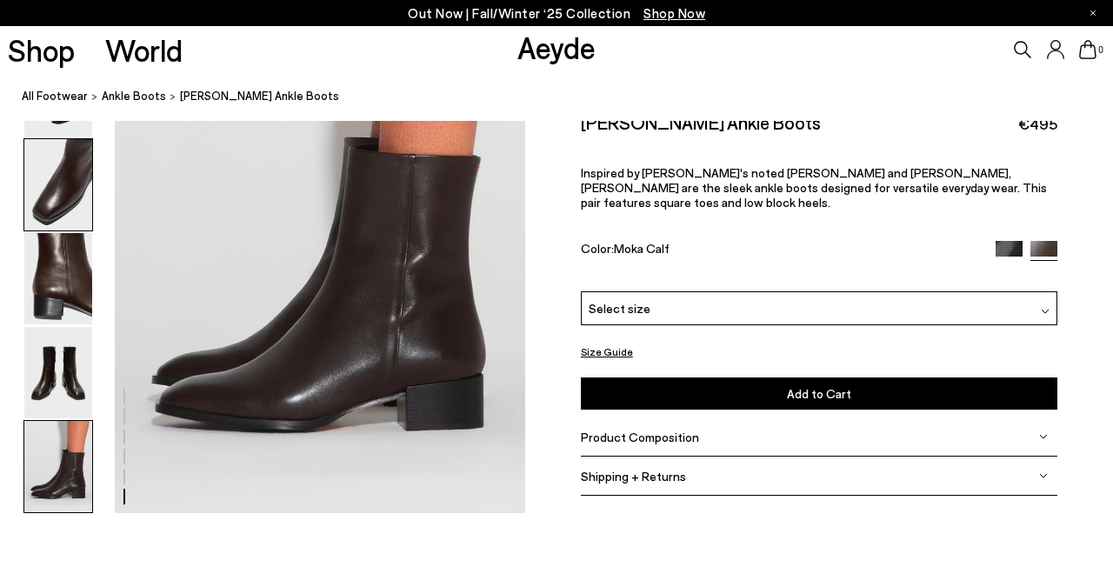
scroll to position [2899, 0]
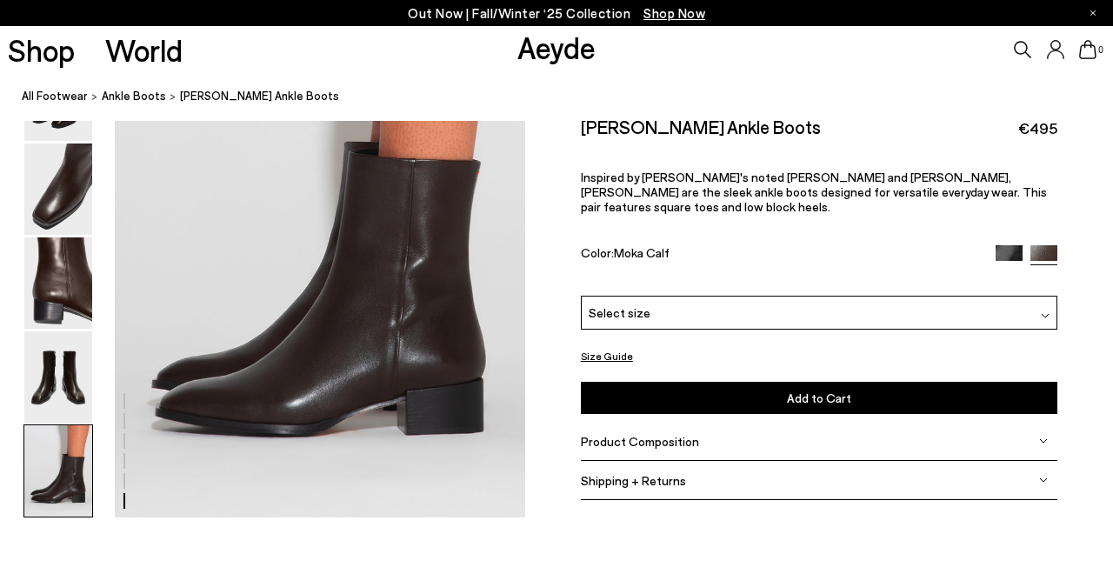
click at [1002, 245] on img at bounding box center [1009, 258] width 27 height 27
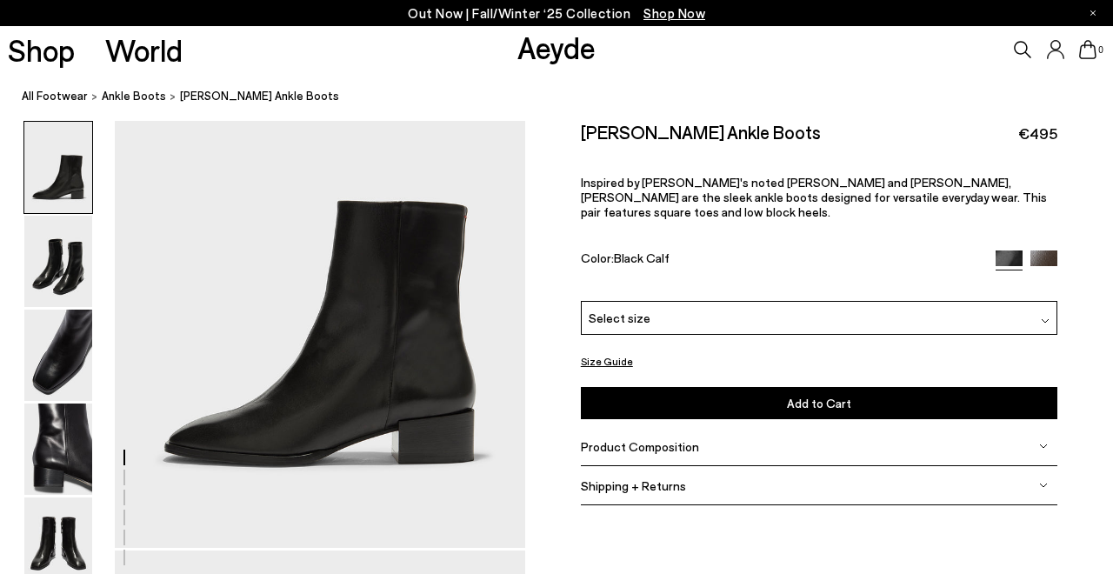
scroll to position [121, 0]
click at [604, 351] on button "Size Guide" at bounding box center [607, 362] width 52 height 22
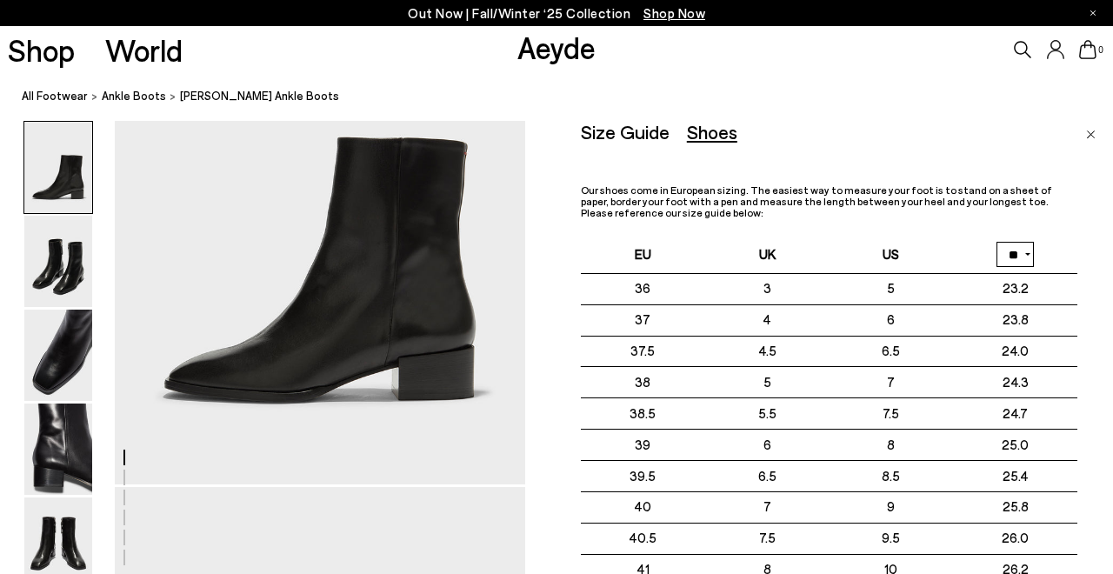
scroll to position [183, 0]
click at [1092, 135] on img "Close" at bounding box center [1091, 134] width 10 height 9
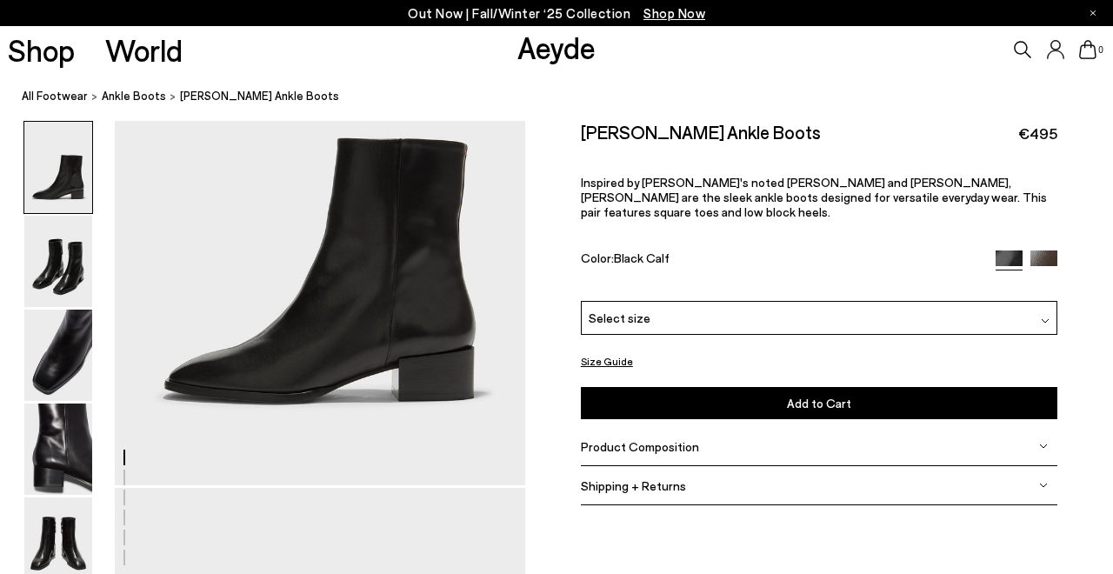
click at [663, 311] on div "Select size" at bounding box center [819, 318] width 477 height 34
